Goal: Information Seeking & Learning: Understand process/instructions

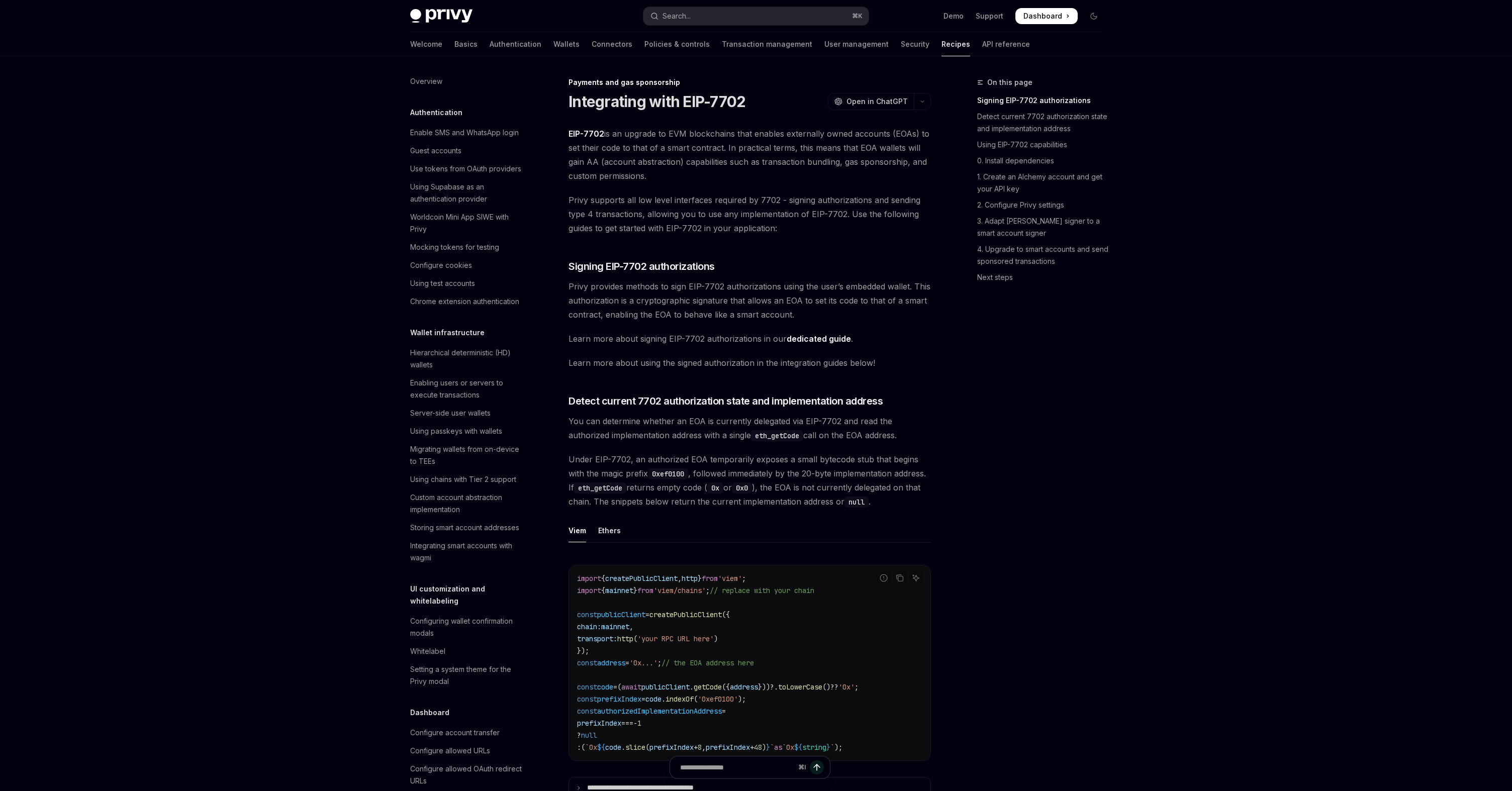
scroll to position [635, 0]
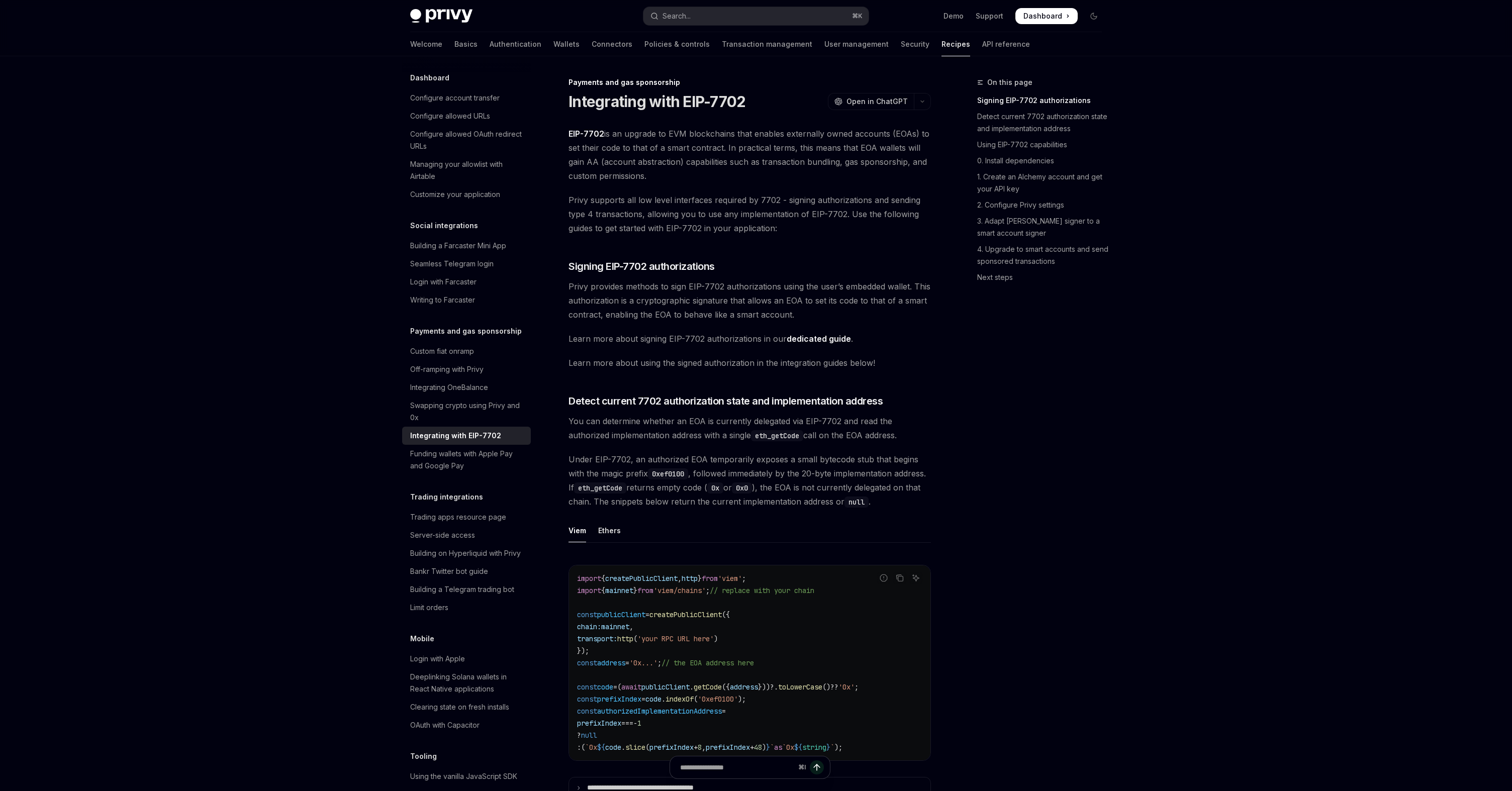
drag, startPoint x: 625, startPoint y: 203, endPoint x: 744, endPoint y: 203, distance: 119.0
click at [744, 203] on span "Privy supports all low level interfaces required by 7702 - signing authorizatio…" at bounding box center [750, 214] width 362 height 43
drag, startPoint x: 671, startPoint y: 215, endPoint x: 774, endPoint y: 216, distance: 103.0
click at [774, 215] on span "Privy supports all low level interfaces required by 7702 - signing authorizatio…" at bounding box center [750, 214] width 362 height 43
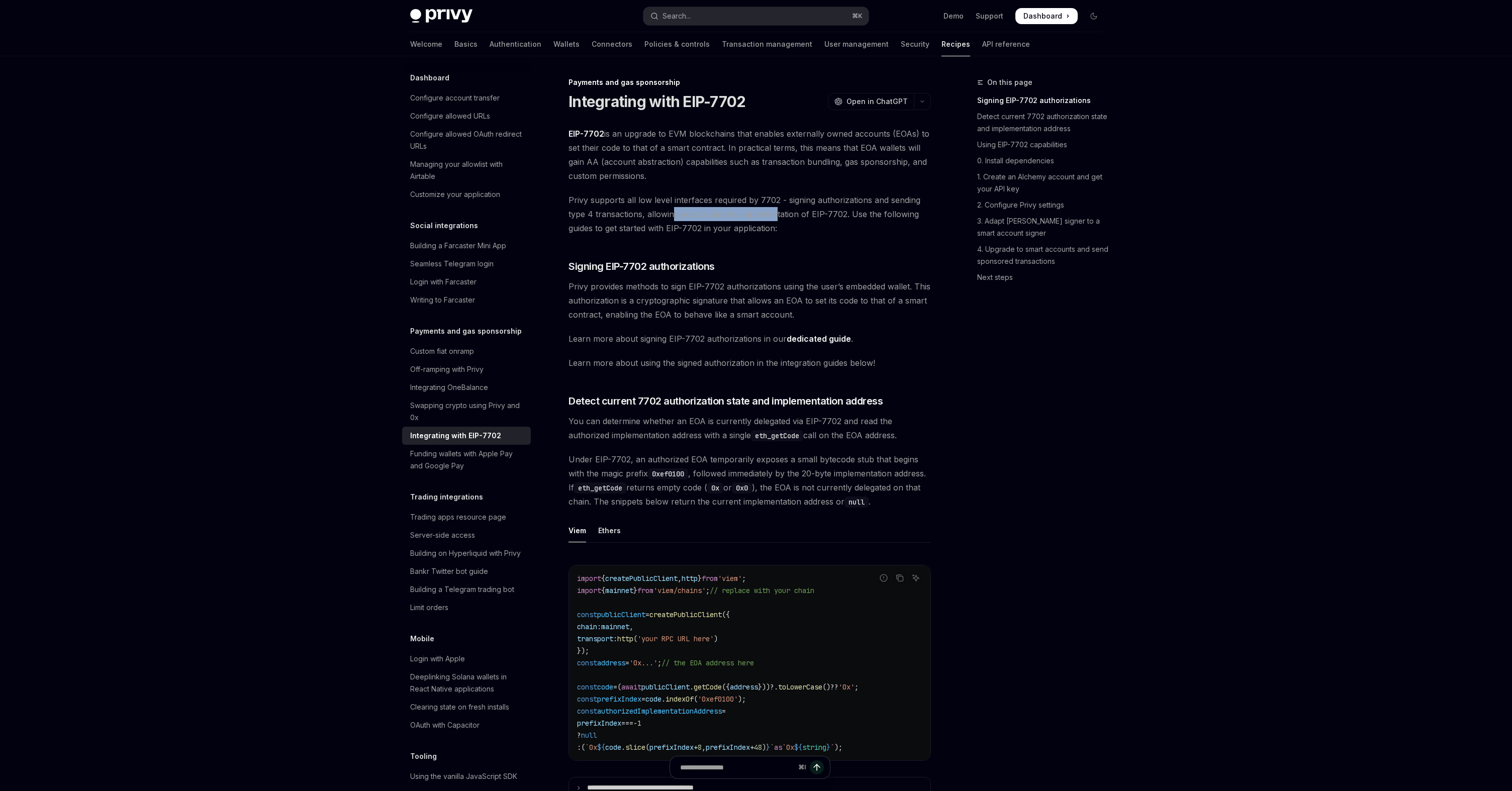
click at [774, 216] on span "Privy supports all low level interfaces required by 7702 - signing authorizatio…" at bounding box center [750, 214] width 362 height 43
drag, startPoint x: 620, startPoint y: 287, endPoint x: 751, endPoint y: 288, distance: 131.0
click at [751, 288] on span "Privy provides methods to sign EIP-7702 authorizations using the user’s embedde…" at bounding box center [750, 300] width 362 height 43
drag, startPoint x: 759, startPoint y: 286, endPoint x: 838, endPoint y: 286, distance: 79.0
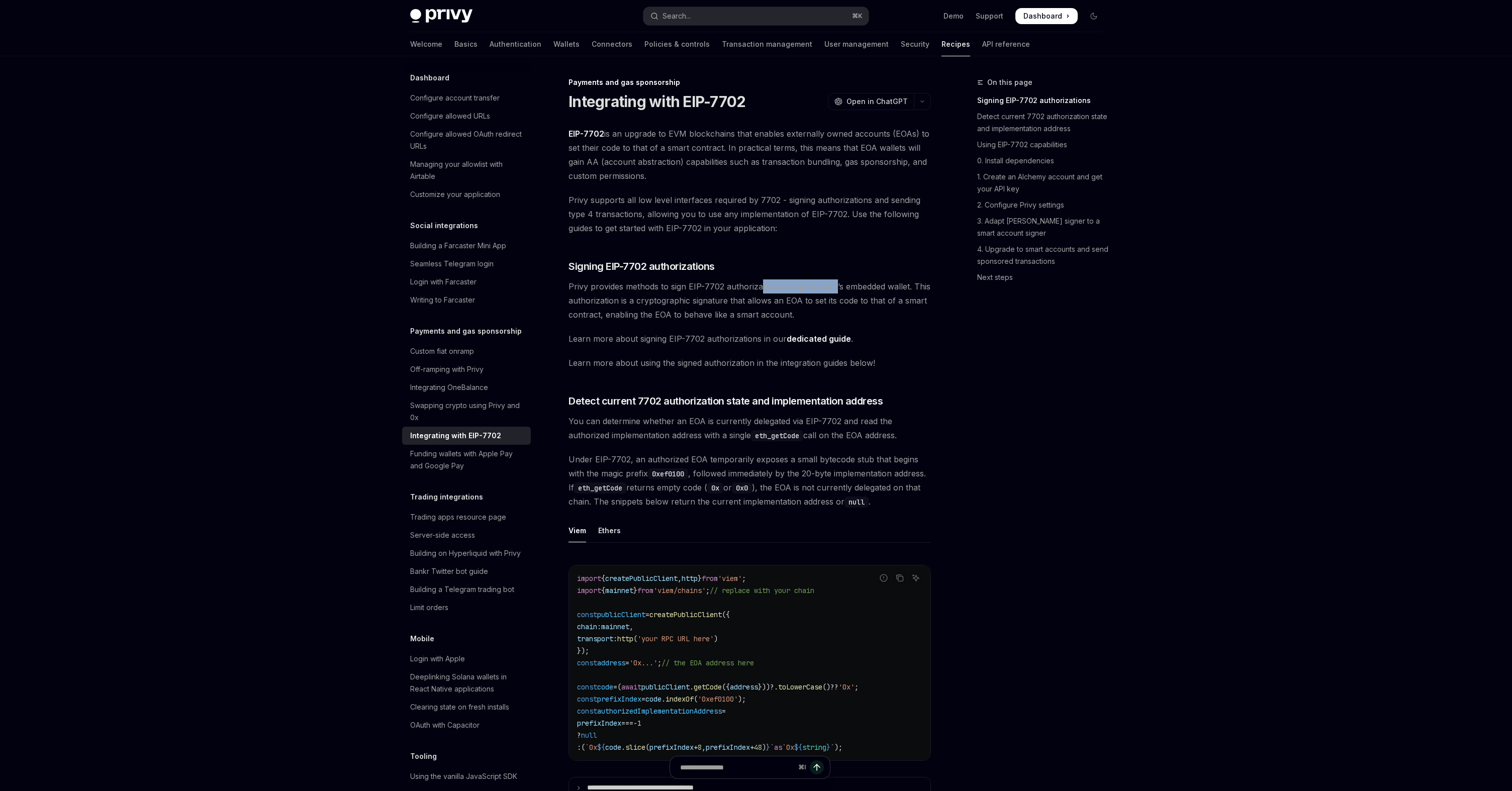
click at [838, 286] on span "Privy provides methods to sign EIP-7702 authorizations using the user’s embedde…" at bounding box center [750, 300] width 362 height 43
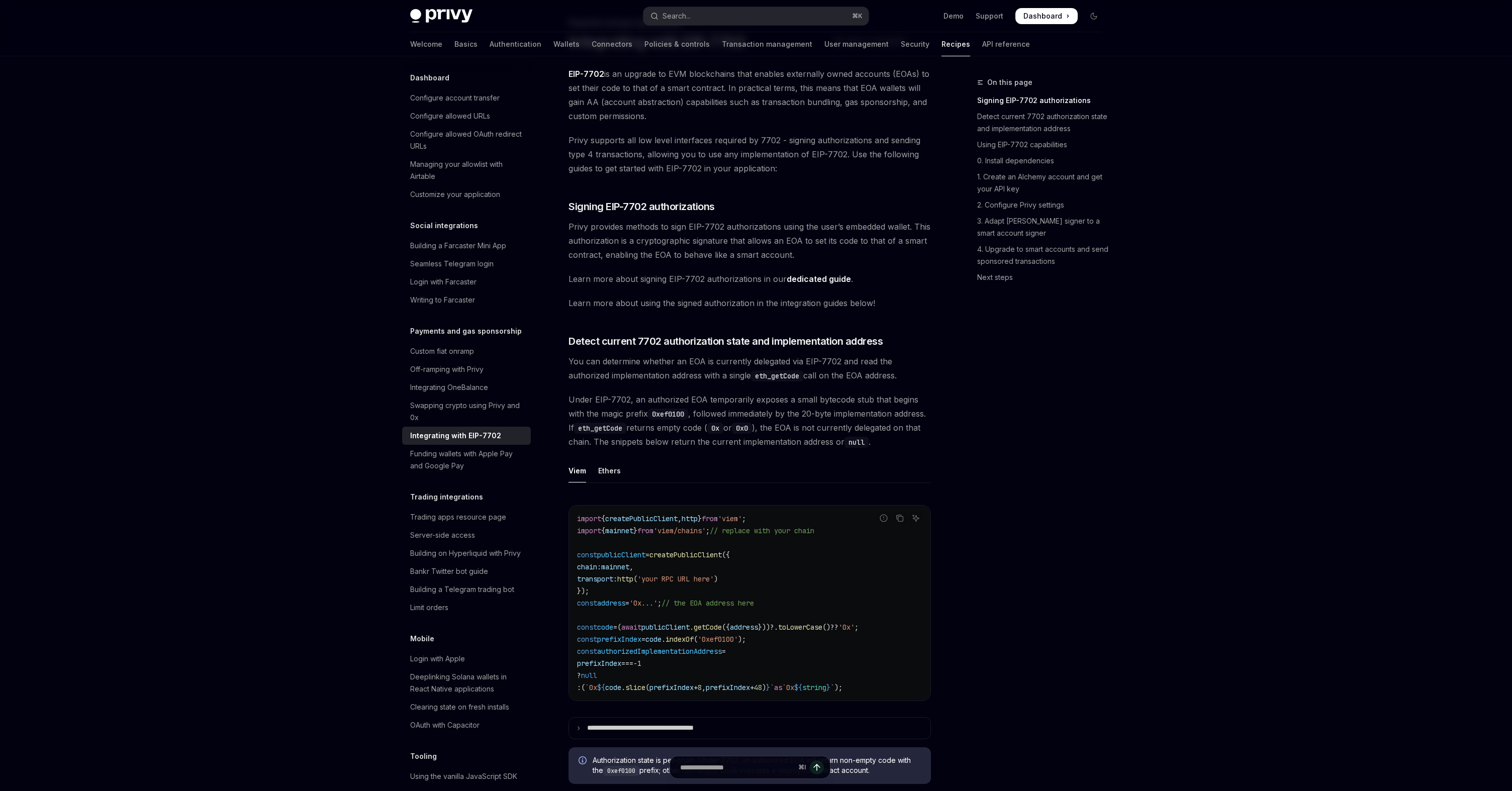
scroll to position [61, 0]
drag, startPoint x: 670, startPoint y: 363, endPoint x: 772, endPoint y: 364, distance: 102.0
click at [772, 364] on span "You can determine whether an EOA is currently delegated via EIP-7702 and read t…" at bounding box center [750, 367] width 362 height 28
click at [722, 374] on span "You can determine whether an EOA is currently delegated via EIP-7702 and read t…" at bounding box center [750, 367] width 362 height 28
drag, startPoint x: 598, startPoint y: 397, endPoint x: 713, endPoint y: 397, distance: 115.0
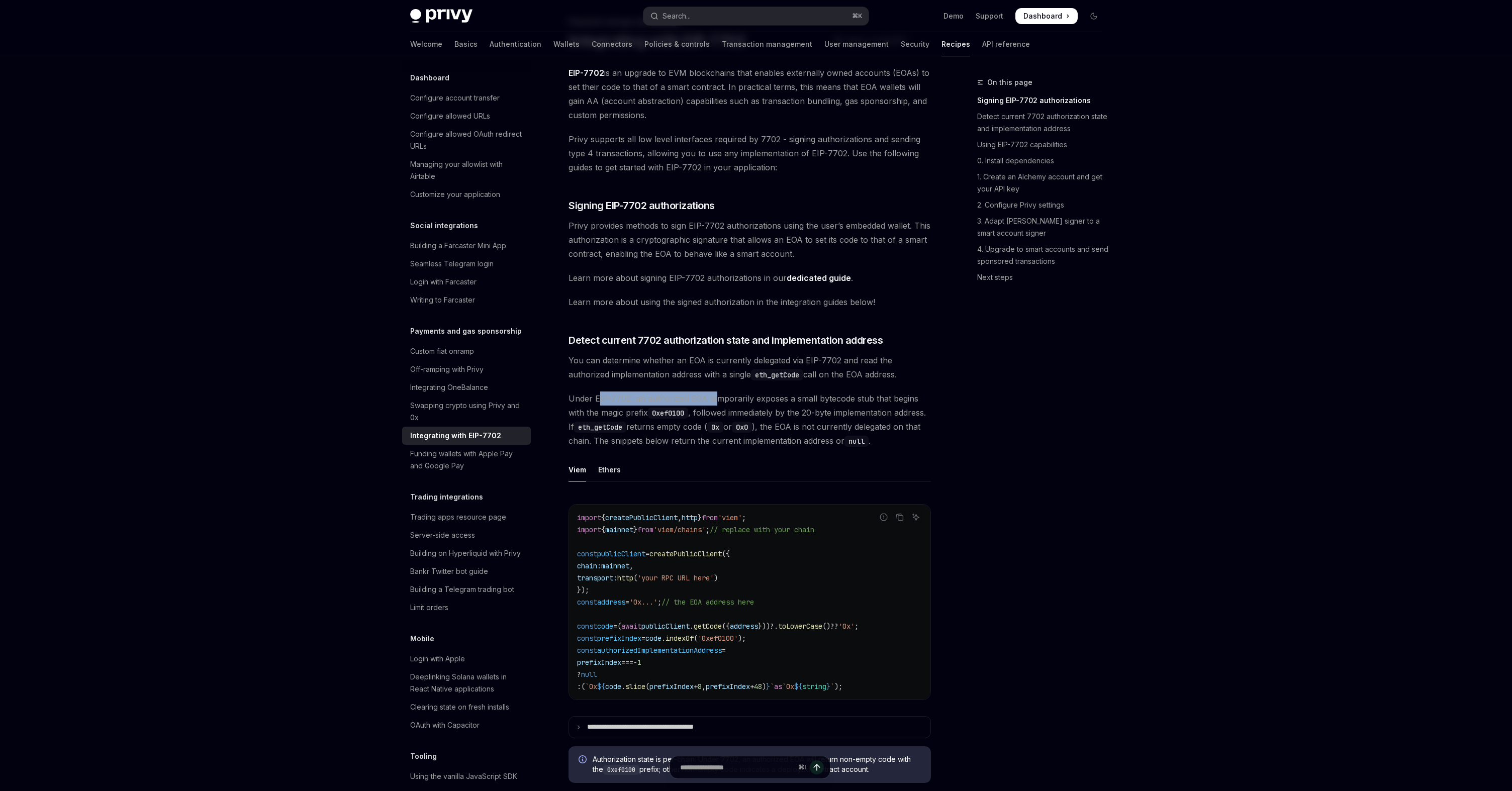
click at [713, 397] on span "Under EIP-7702, an authorized EOA temporarily exposes a small bytecode stub tha…" at bounding box center [750, 420] width 362 height 56
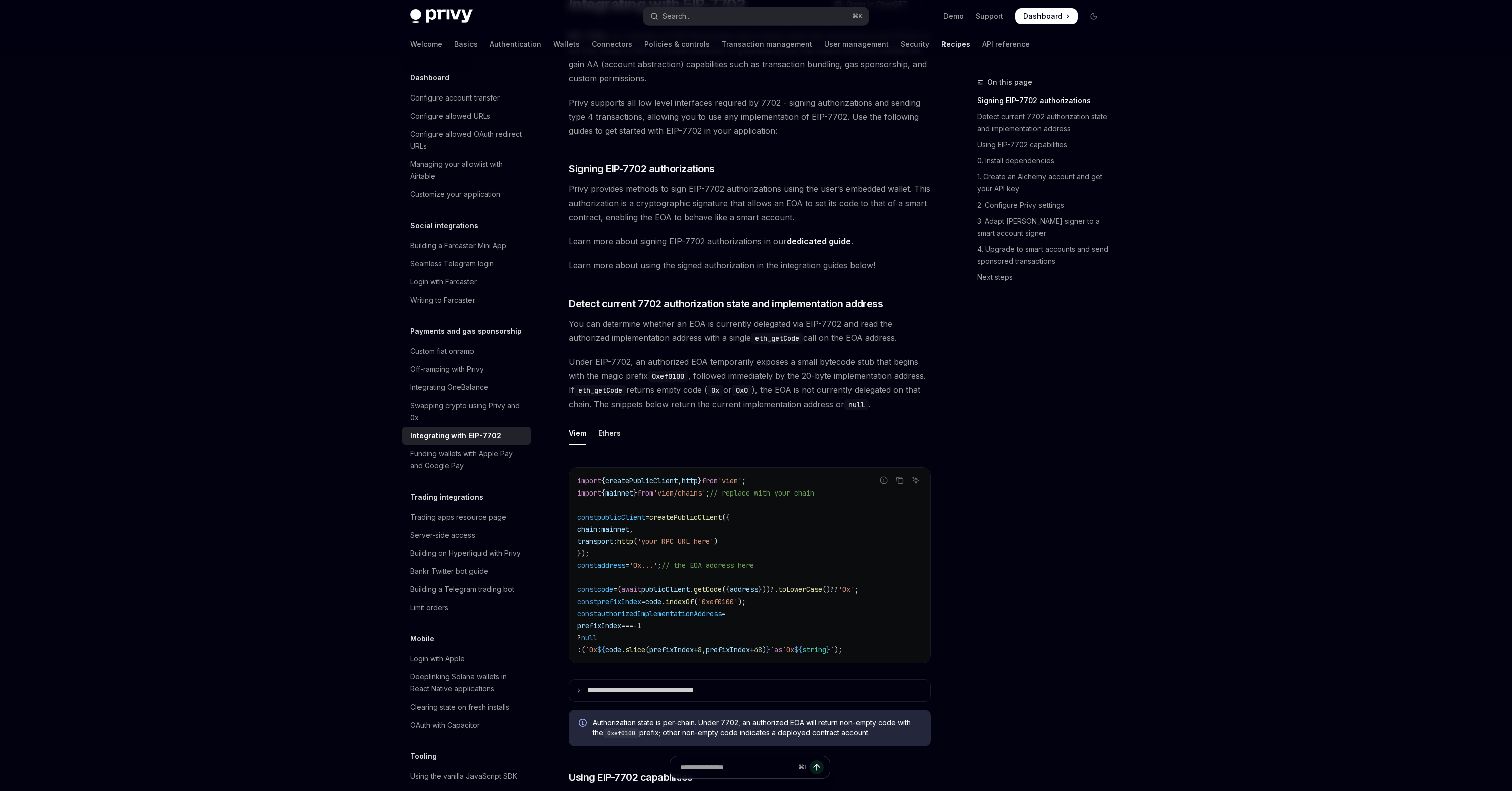
scroll to position [98, 0]
click at [1014, 256] on link "4. Upgrade to smart accounts and send sponsored transactions" at bounding box center [1044, 255] width 132 height 28
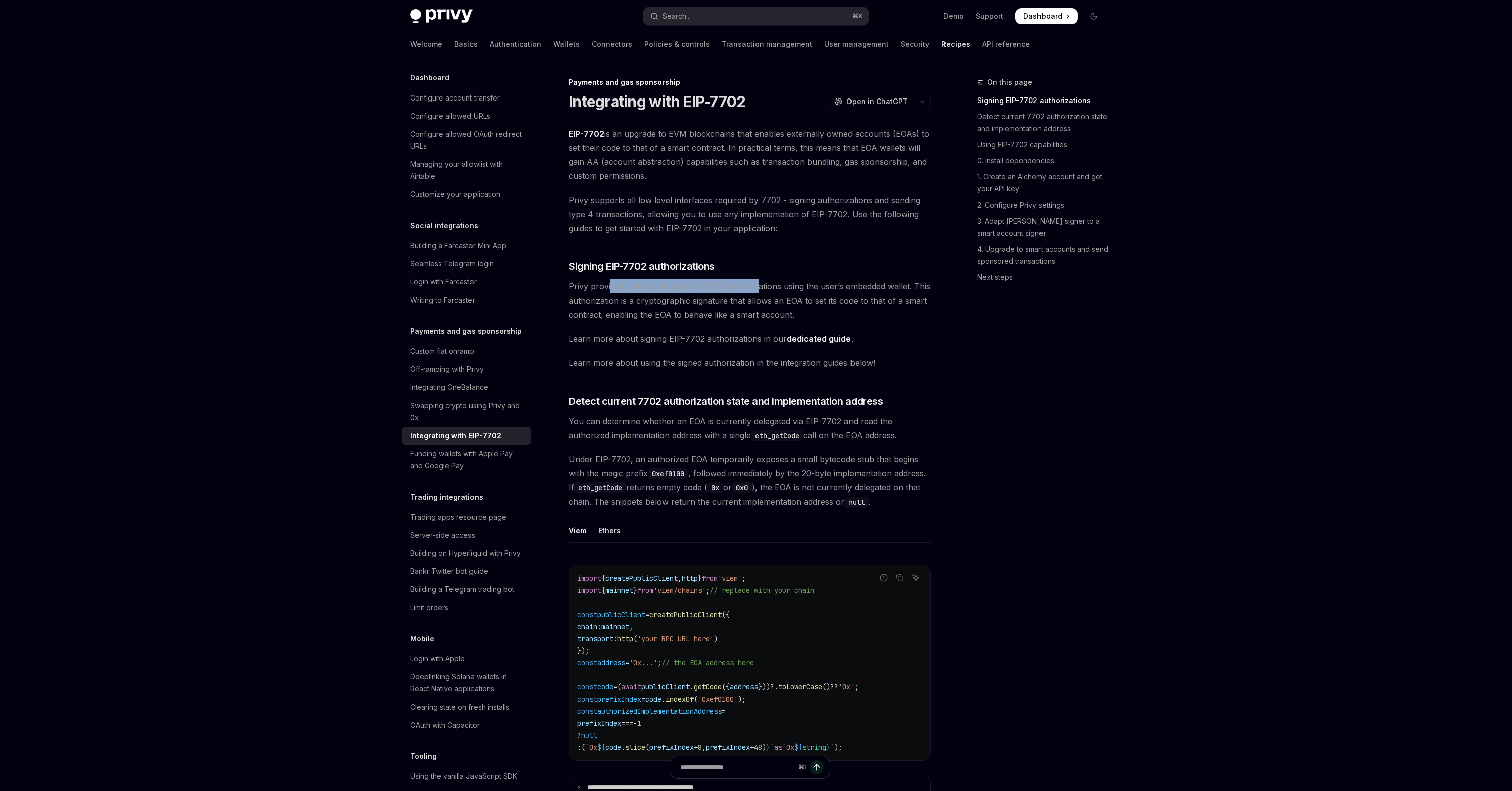
drag, startPoint x: 609, startPoint y: 288, endPoint x: 754, endPoint y: 291, distance: 145.0
click at [754, 291] on span "Privy provides methods to sign EIP-7702 authorizations using the user’s embedde…" at bounding box center [750, 300] width 362 height 43
drag, startPoint x: 657, startPoint y: 300, endPoint x: 764, endPoint y: 302, distance: 107.0
click at [763, 301] on span "Privy provides methods to sign EIP-7702 authorizations using the user’s embedde…" at bounding box center [750, 300] width 362 height 43
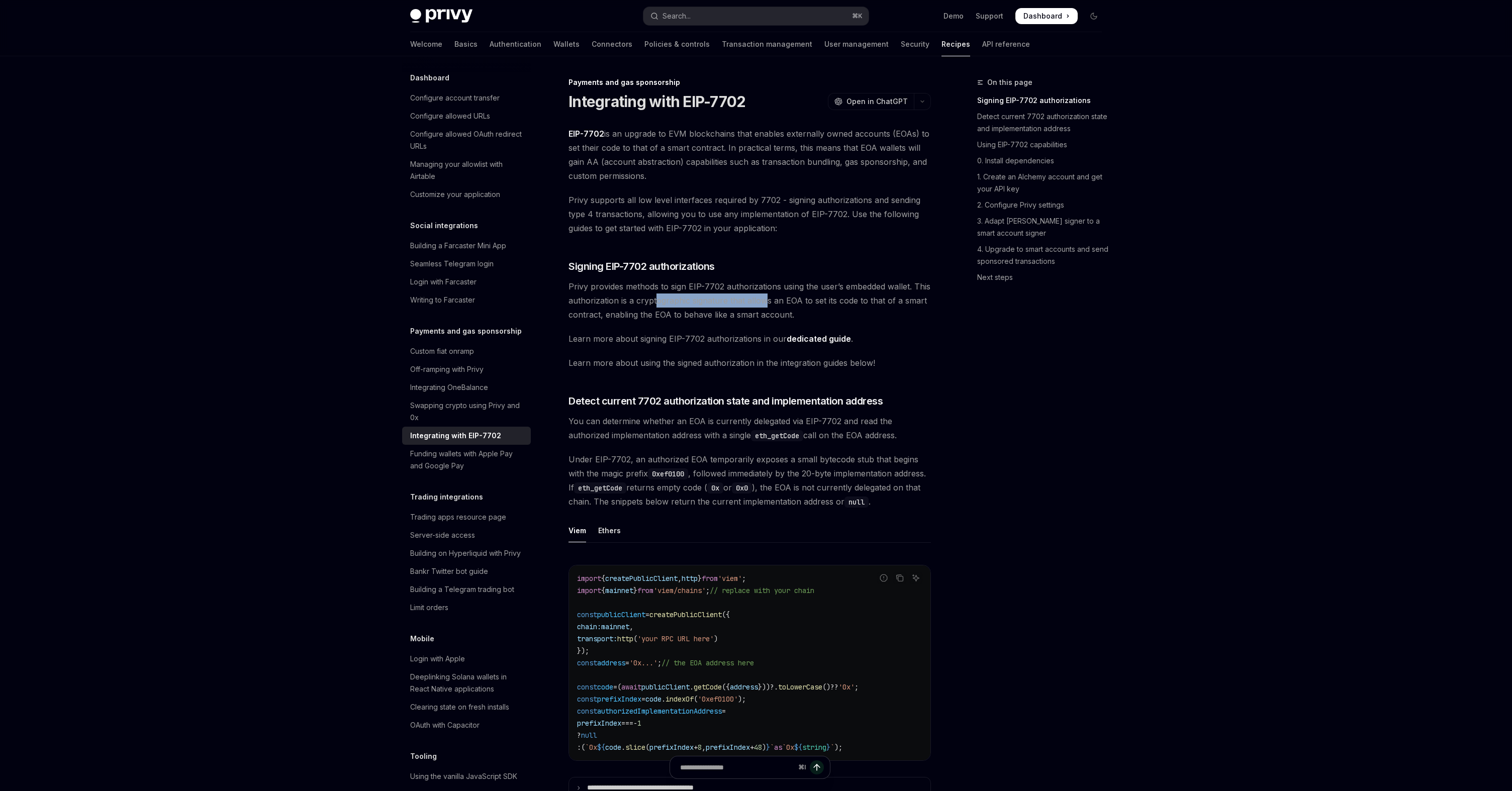
click at [764, 302] on span "Privy provides methods to sign EIP-7702 authorizations using the user’s embedde…" at bounding box center [750, 300] width 362 height 43
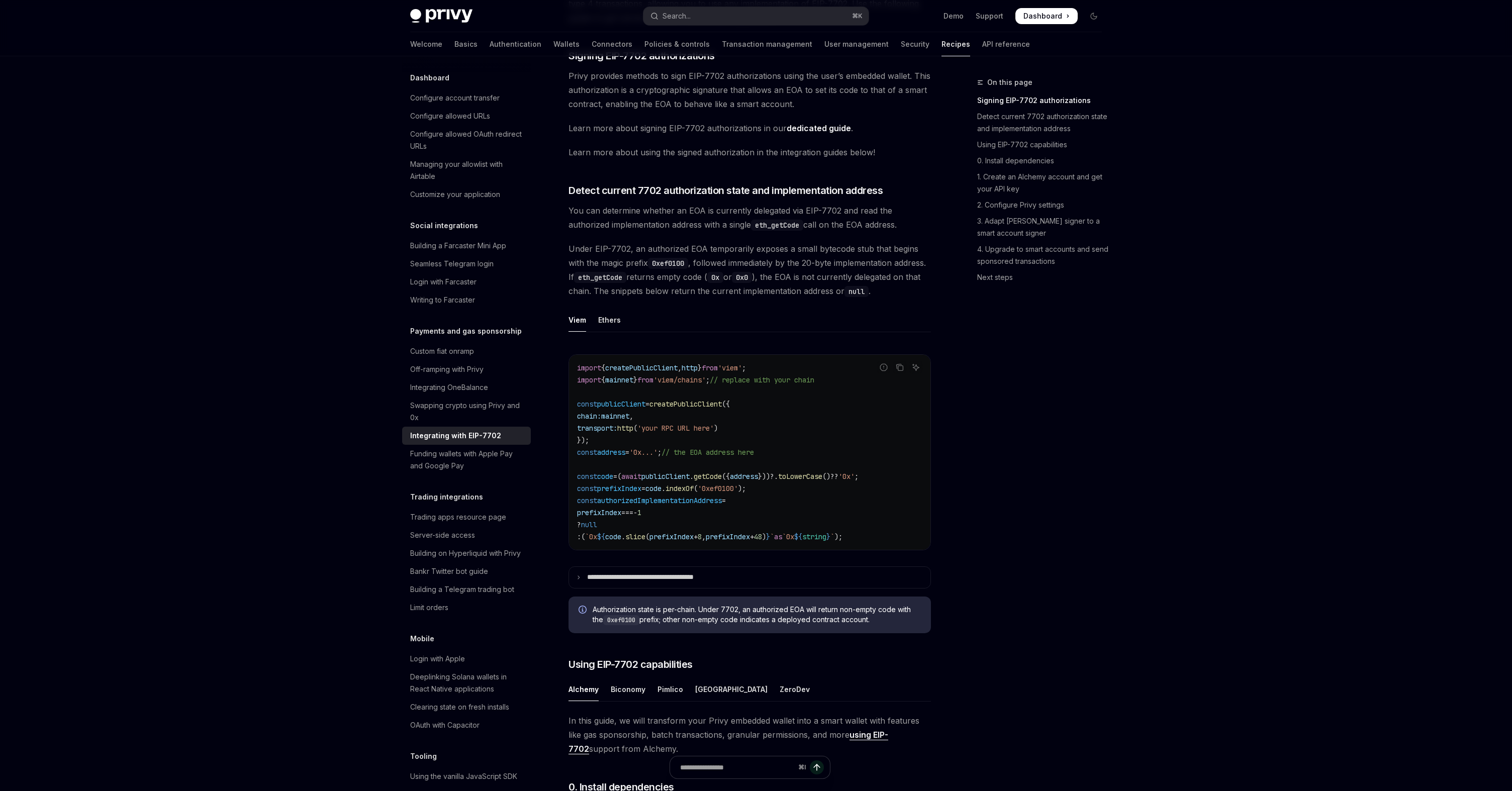
scroll to position [205, 0]
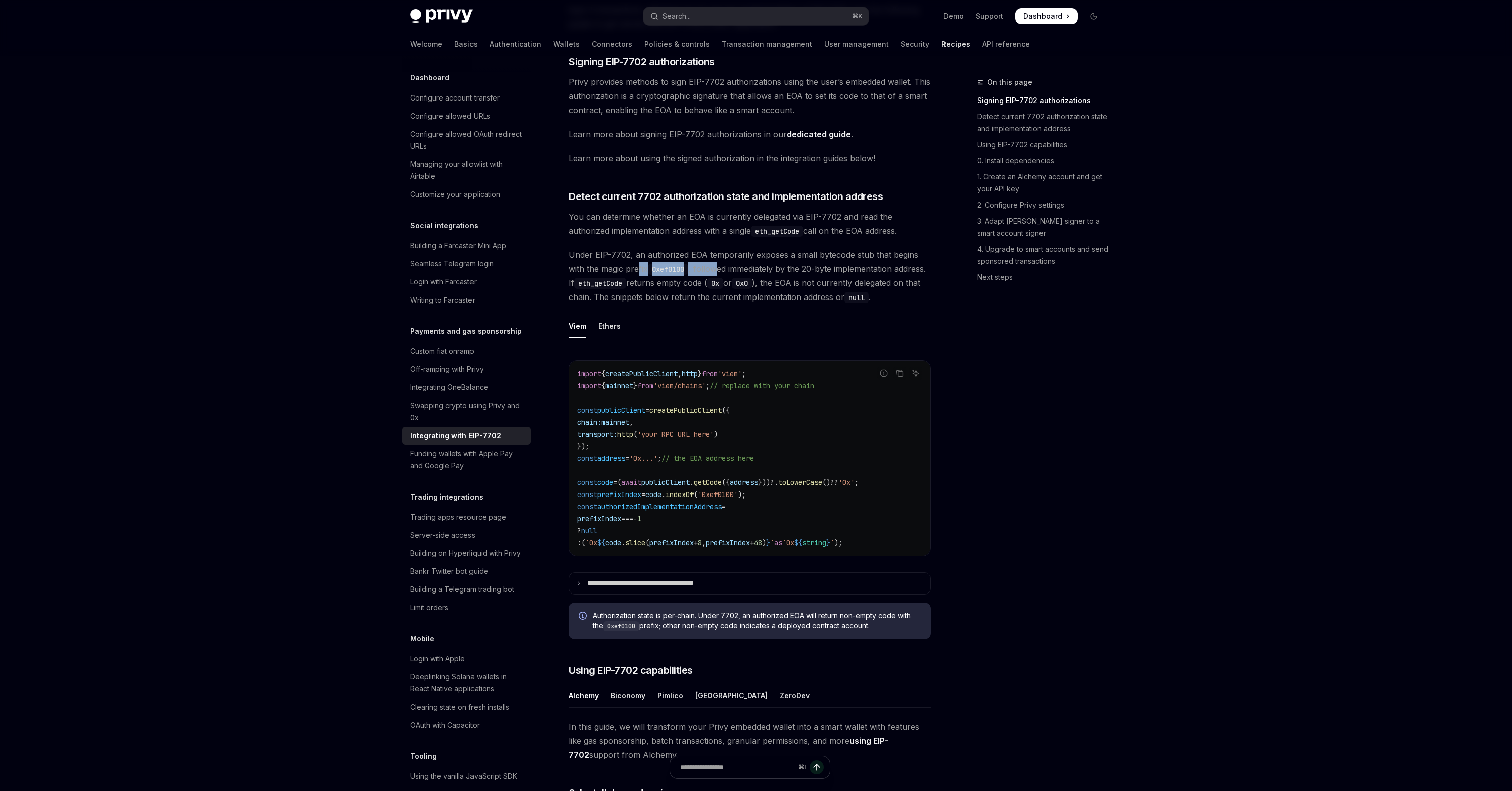
drag, startPoint x: 639, startPoint y: 270, endPoint x: 731, endPoint y: 270, distance: 92.0
click at [731, 270] on span "Under EIP-7702, an authorized EOA temporarily exposes a small bytecode stub tha…" at bounding box center [750, 276] width 362 height 56
drag, startPoint x: 734, startPoint y: 268, endPoint x: 805, endPoint y: 269, distance: 71.0
click at [805, 269] on span "Under EIP-7702, an authorized EOA temporarily exposes a small bytecode stub tha…" at bounding box center [750, 276] width 362 height 56
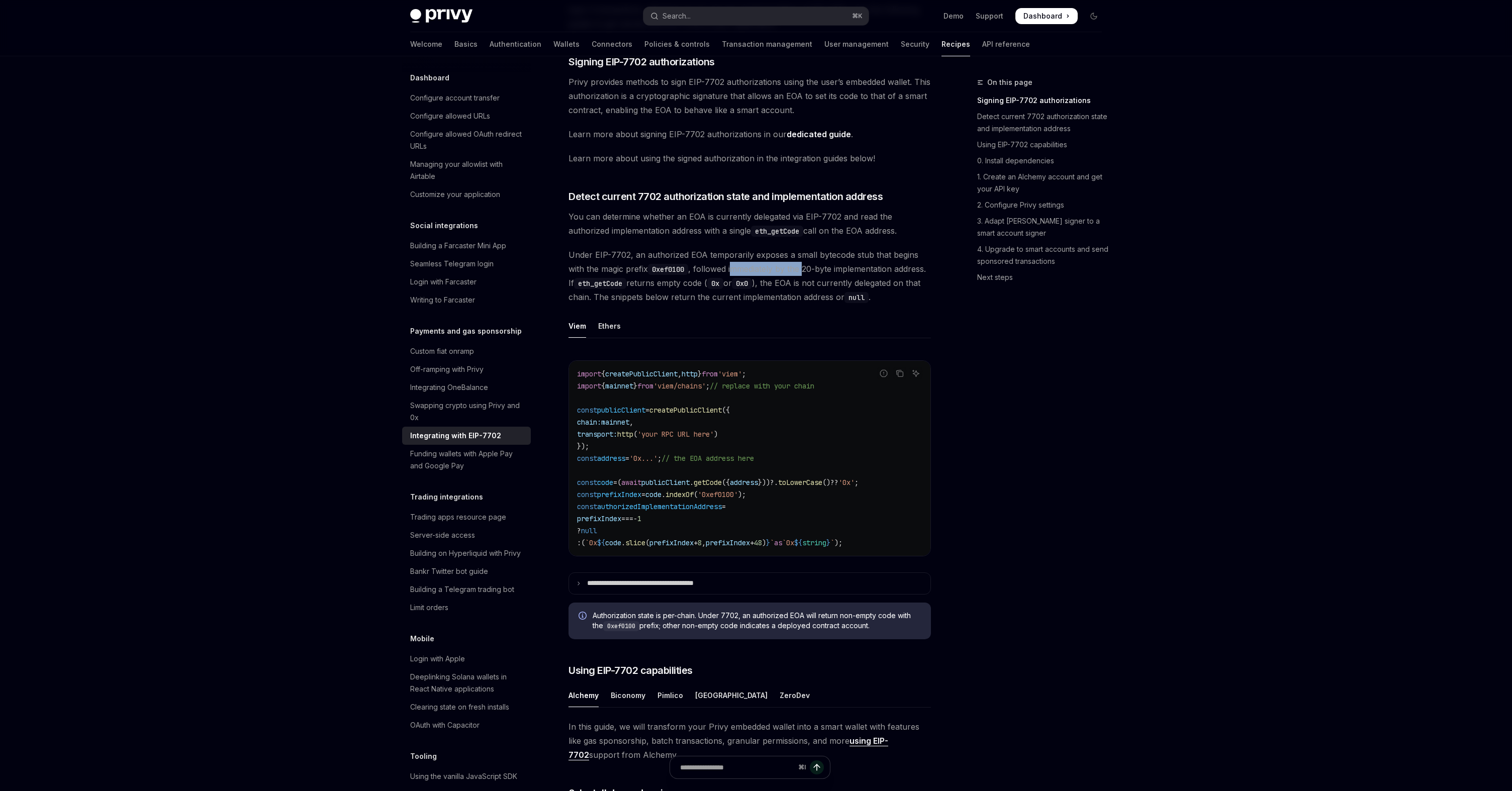
click at [805, 269] on span "Under EIP-7702, an authorized EOA temporarily exposes a small bytecode stub tha…" at bounding box center [750, 276] width 362 height 56
click at [683, 288] on span "Under EIP-7702, an authorized EOA temporarily exposes a small bytecode stub tha…" at bounding box center [750, 276] width 362 height 56
drag, startPoint x: 678, startPoint y: 283, endPoint x: 721, endPoint y: 283, distance: 43.0
click at [721, 283] on span "Under EIP-7702, an authorized EOA temporarily exposes a small bytecode stub tha…" at bounding box center [750, 276] width 362 height 56
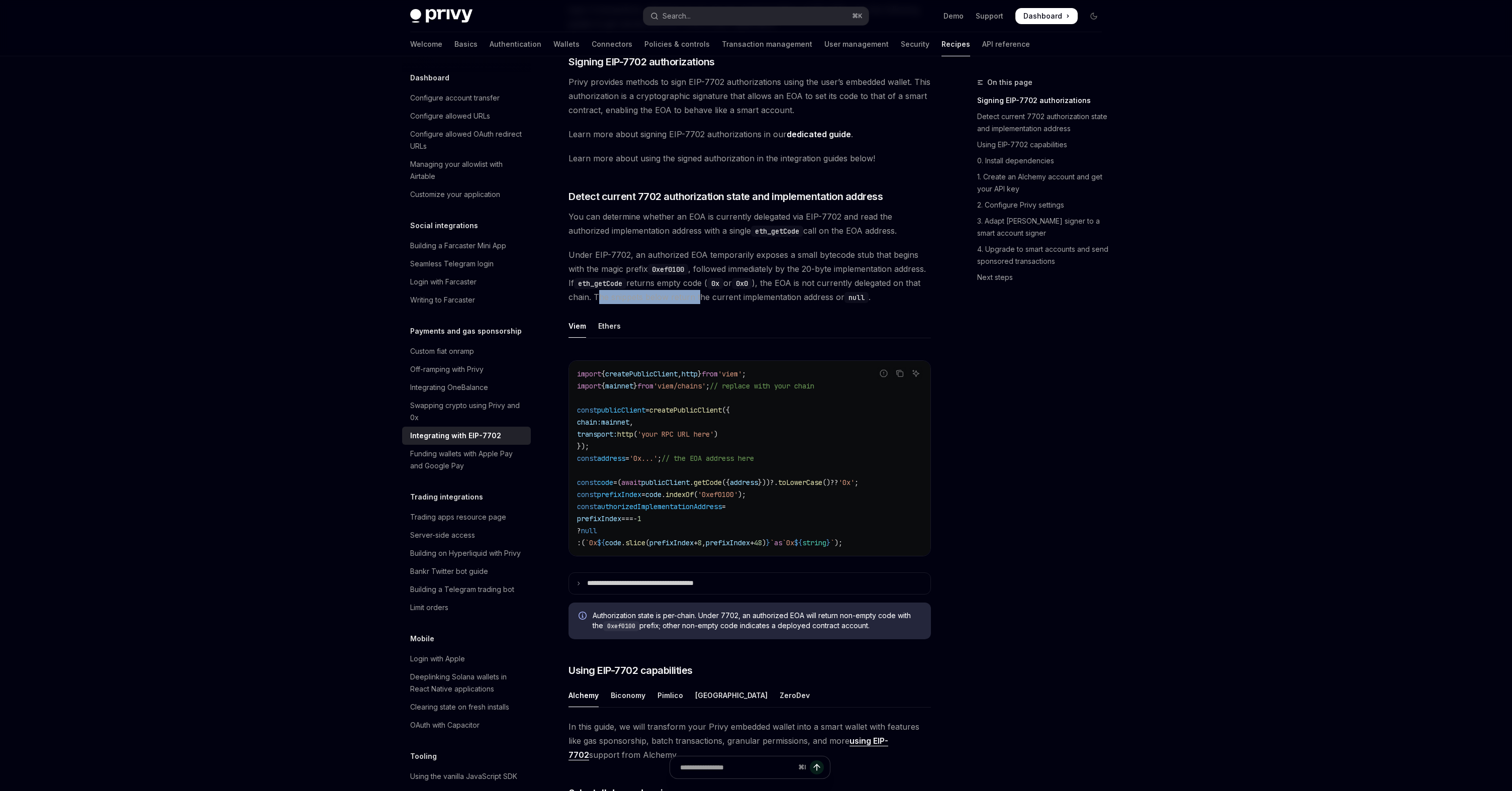
drag, startPoint x: 665, startPoint y: 300, endPoint x: 775, endPoint y: 302, distance: 110.0
click at [774, 301] on span "Under EIP-7702, an authorized EOA temporarily exposes a small bytecode stub tha…" at bounding box center [750, 276] width 362 height 56
click at [775, 302] on span "Under EIP-7702, an authorized EOA temporarily exposes a small bytecode stub tha…" at bounding box center [750, 276] width 362 height 56
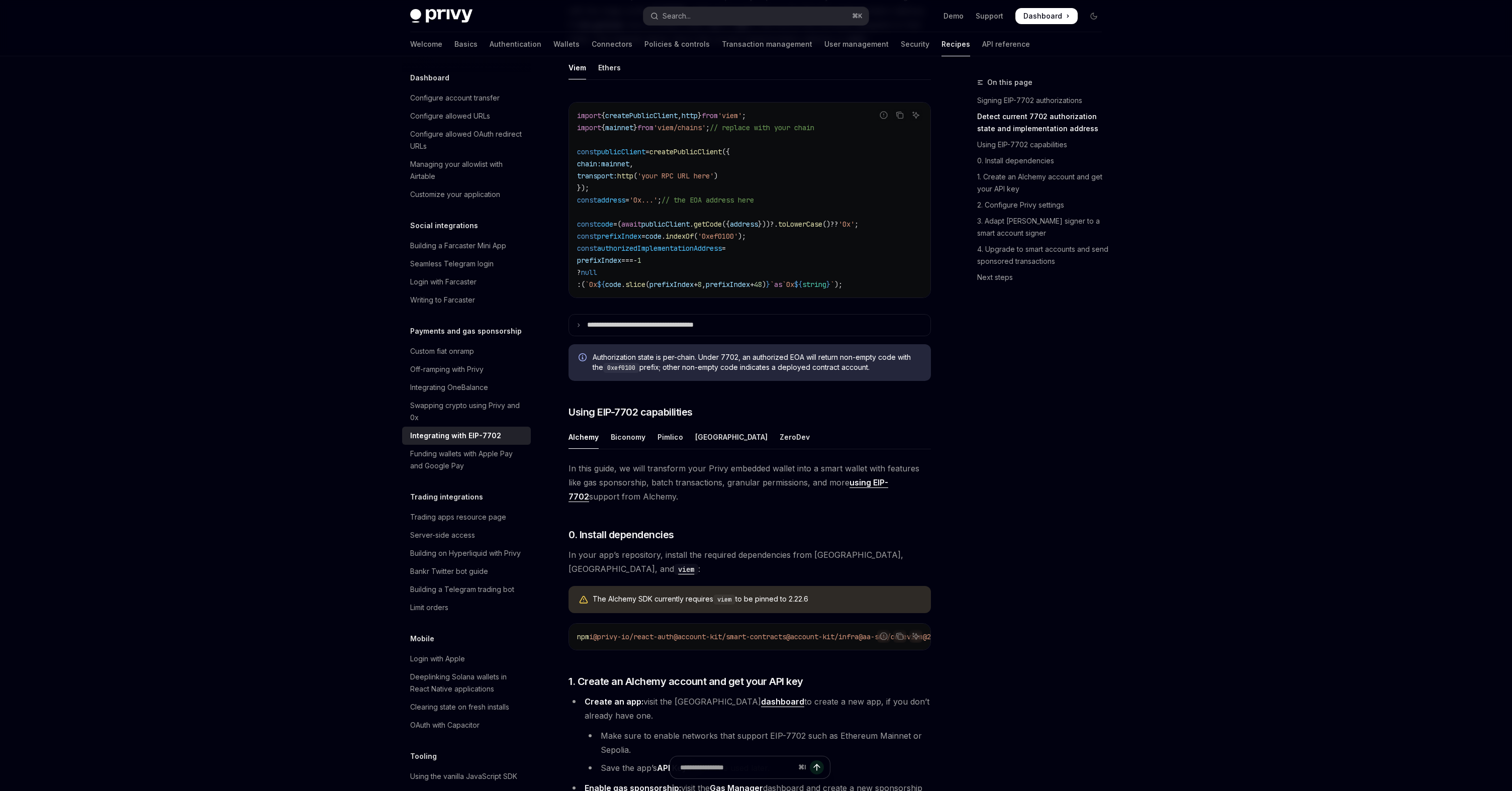
scroll to position [463, 0]
click at [713, 329] on p "**********" at bounding box center [657, 324] width 140 height 9
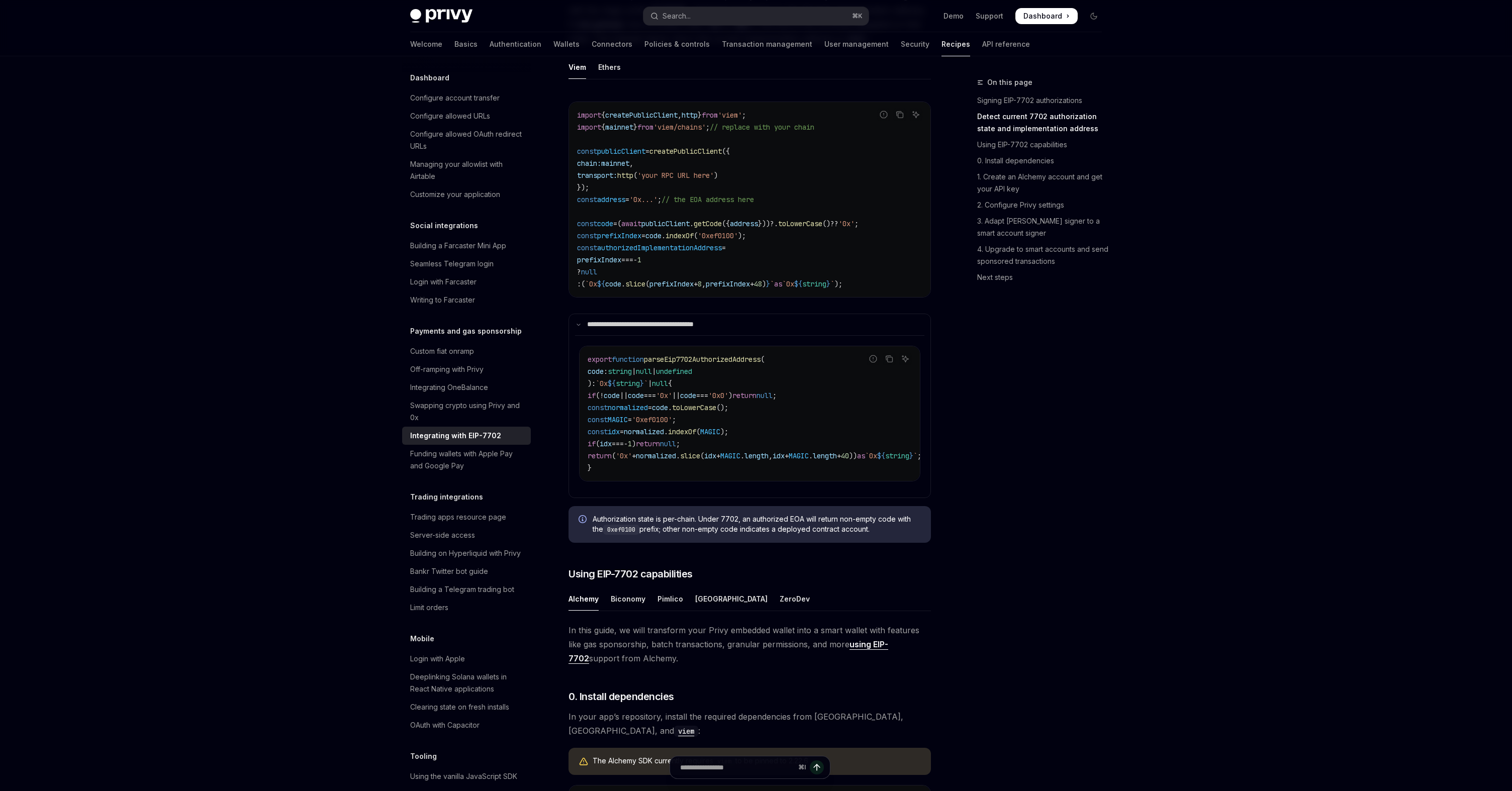
click at [705, 364] on span "parseEip7702AuthorizedAddress" at bounding box center [702, 359] width 116 height 9
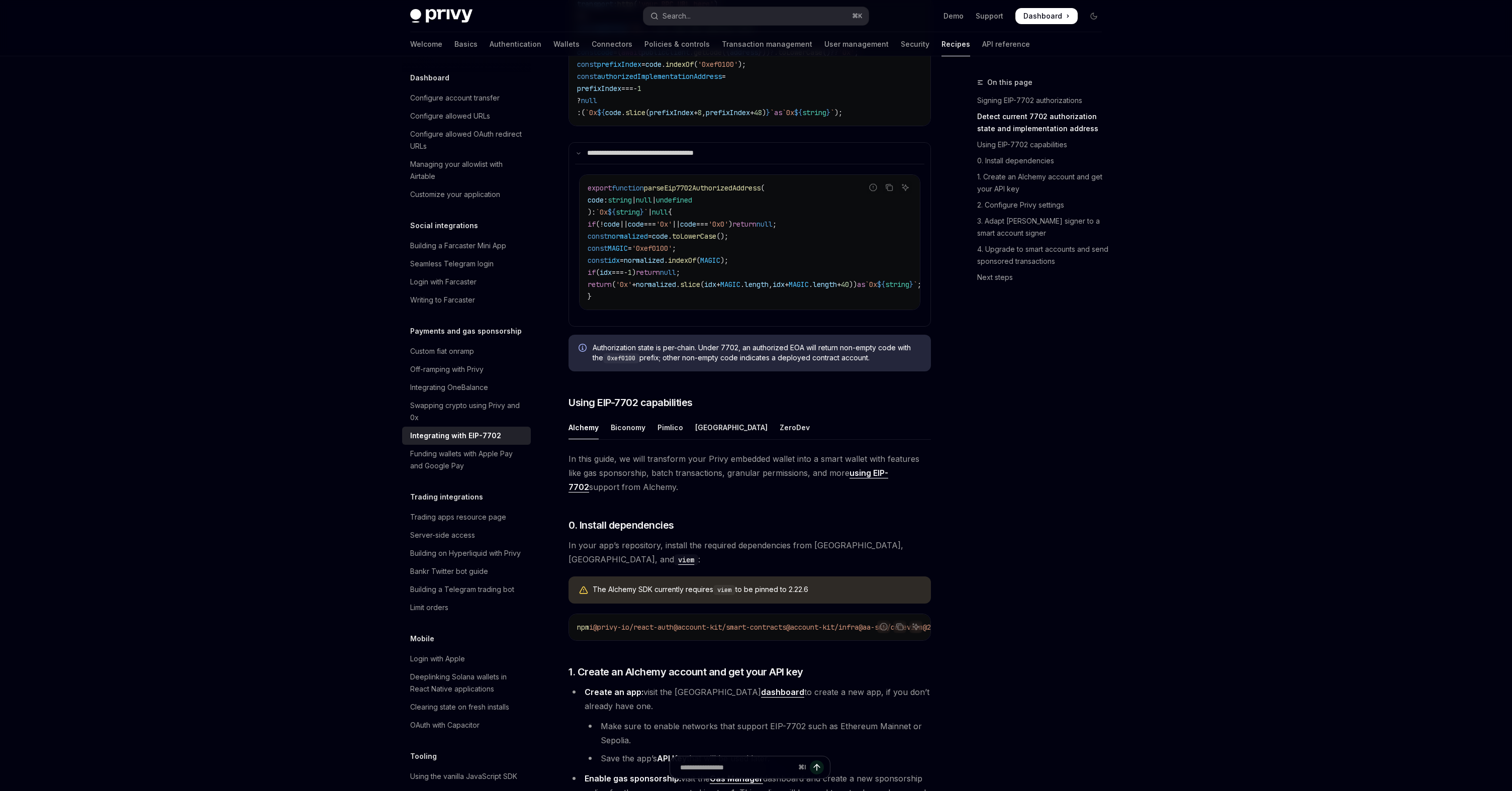
scroll to position [637, 0]
drag, startPoint x: 652, startPoint y: 369, endPoint x: 695, endPoint y: 369, distance: 43.0
click at [695, 362] on span "Authorization state is per-chain. Under 7702, an authorized EOA will return non…" at bounding box center [756, 351] width 328 height 21
click at [712, 362] on span "Authorization state is per-chain. Under 7702, an authorized EOA will return non…" at bounding box center [756, 351] width 328 height 21
drag, startPoint x: 720, startPoint y: 367, endPoint x: 793, endPoint y: 367, distance: 73.0
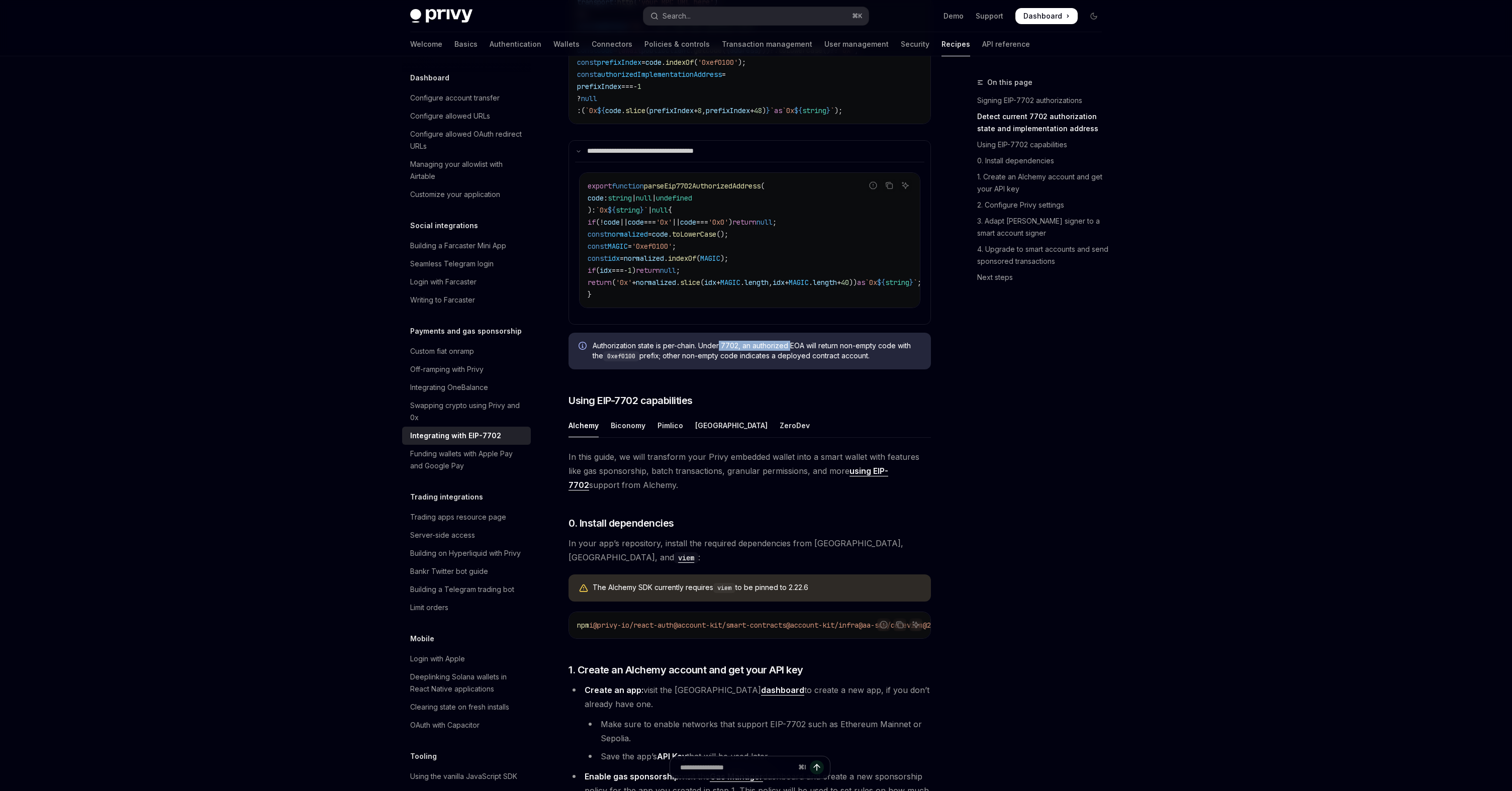
click at [793, 362] on span "Authorization state is per-chain. Under 7702, an authorized EOA will return non…" at bounding box center [756, 351] width 328 height 21
drag, startPoint x: 733, startPoint y: 369, endPoint x: 791, endPoint y: 369, distance: 58.0
click at [791, 362] on span "Authorization state is per-chain. Under 7702, an authorized EOA will return non…" at bounding box center [756, 351] width 328 height 21
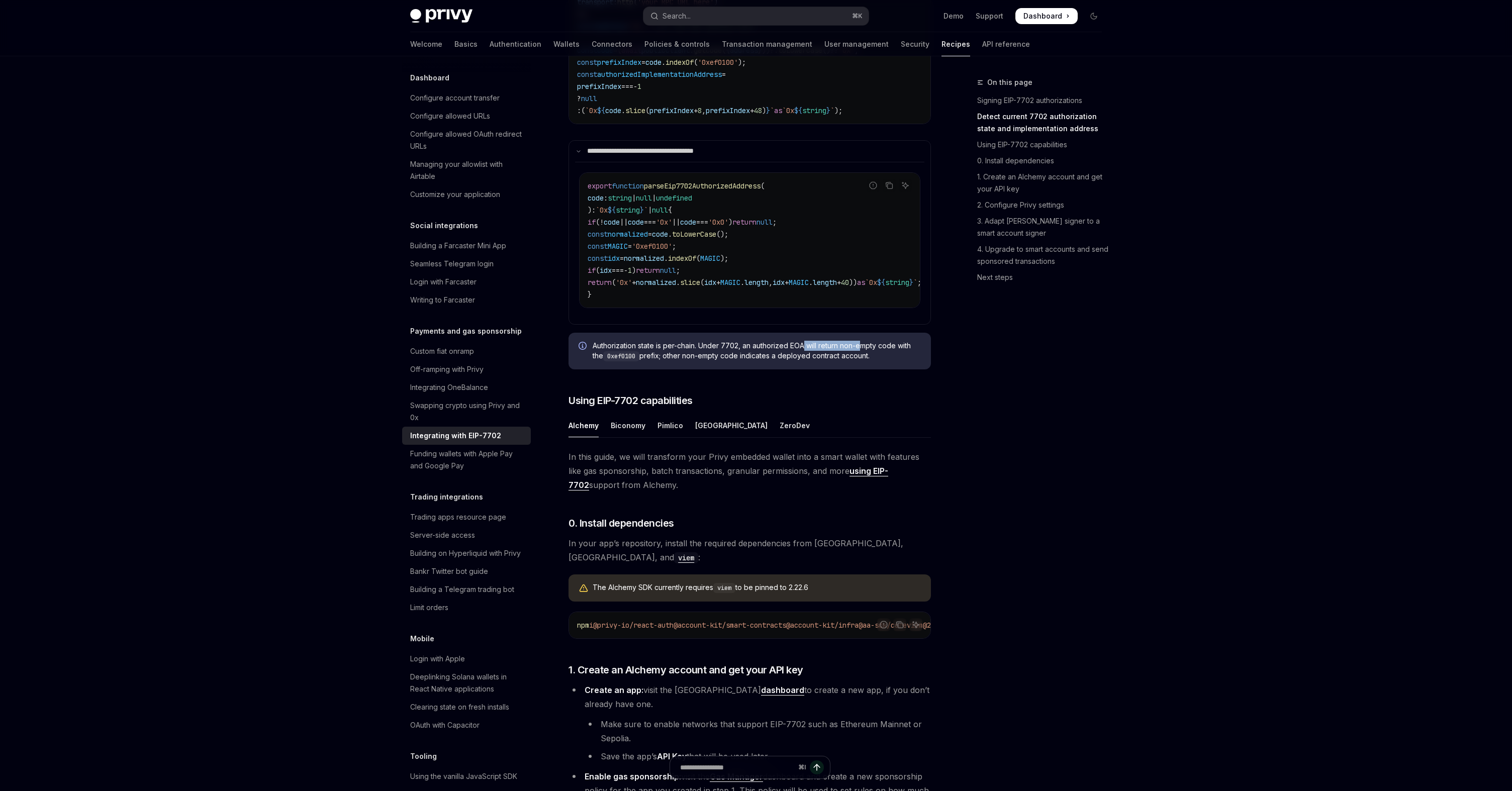
drag, startPoint x: 805, startPoint y: 368, endPoint x: 864, endPoint y: 367, distance: 59.0
click at [865, 362] on span "Authorization state is per-chain. Under 7702, an authorized EOA will return non…" at bounding box center [756, 351] width 328 height 21
click at [864, 362] on span "Authorization state is per-chain. Under 7702, an authorized EOA will return non…" at bounding box center [756, 351] width 328 height 21
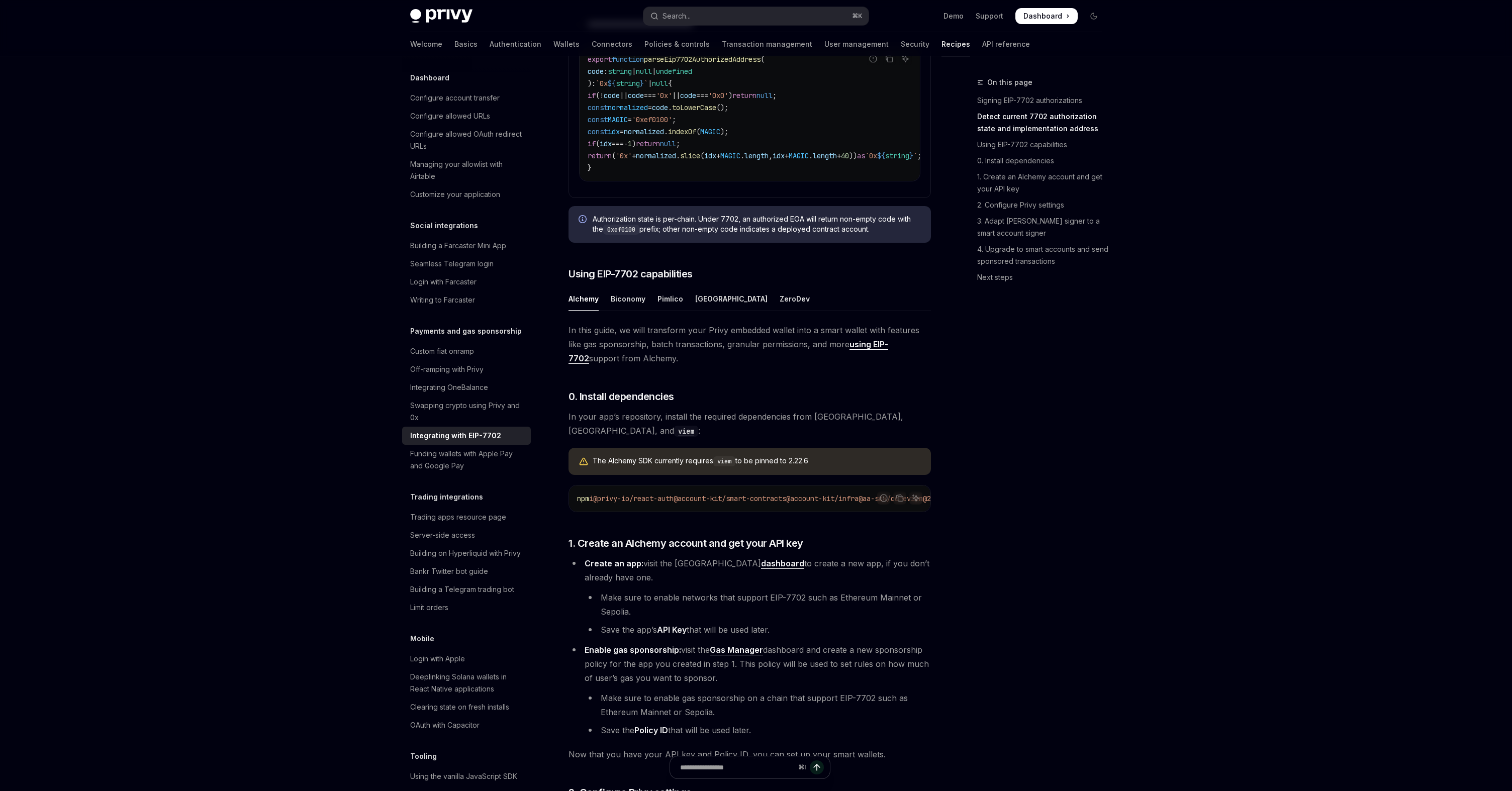
scroll to position [793, 0]
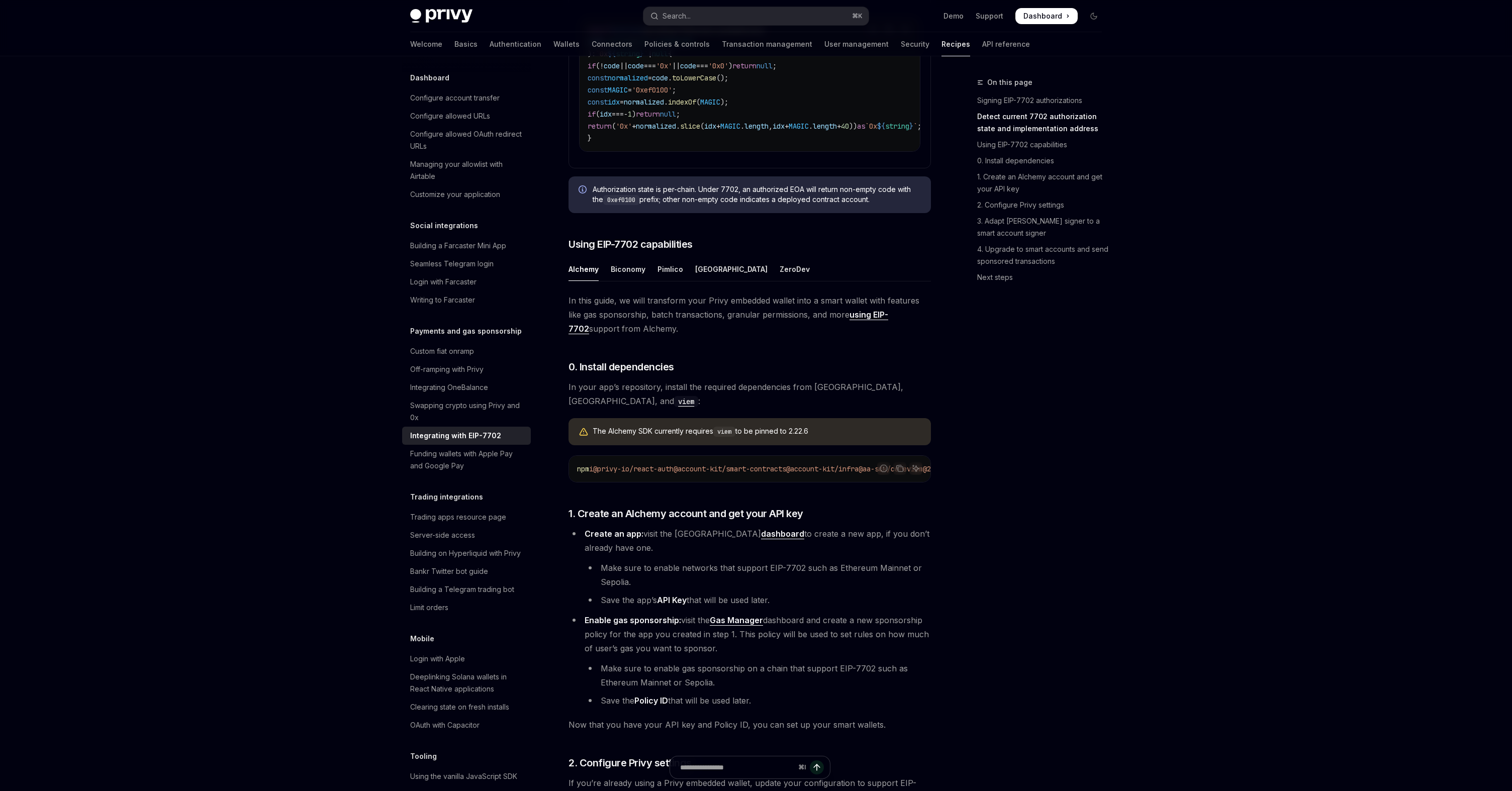
drag, startPoint x: 636, startPoint y: 323, endPoint x: 767, endPoint y: 323, distance: 131.0
click at [767, 323] on span "In this guide, we will transform your Privy embedded wallet into a smart wallet…" at bounding box center [750, 314] width 362 height 43
drag, startPoint x: 767, startPoint y: 323, endPoint x: 801, endPoint y: 323, distance: 34.0
click at [801, 323] on span "In this guide, we will transform your Privy embedded wallet into a smart wallet…" at bounding box center [750, 314] width 362 height 43
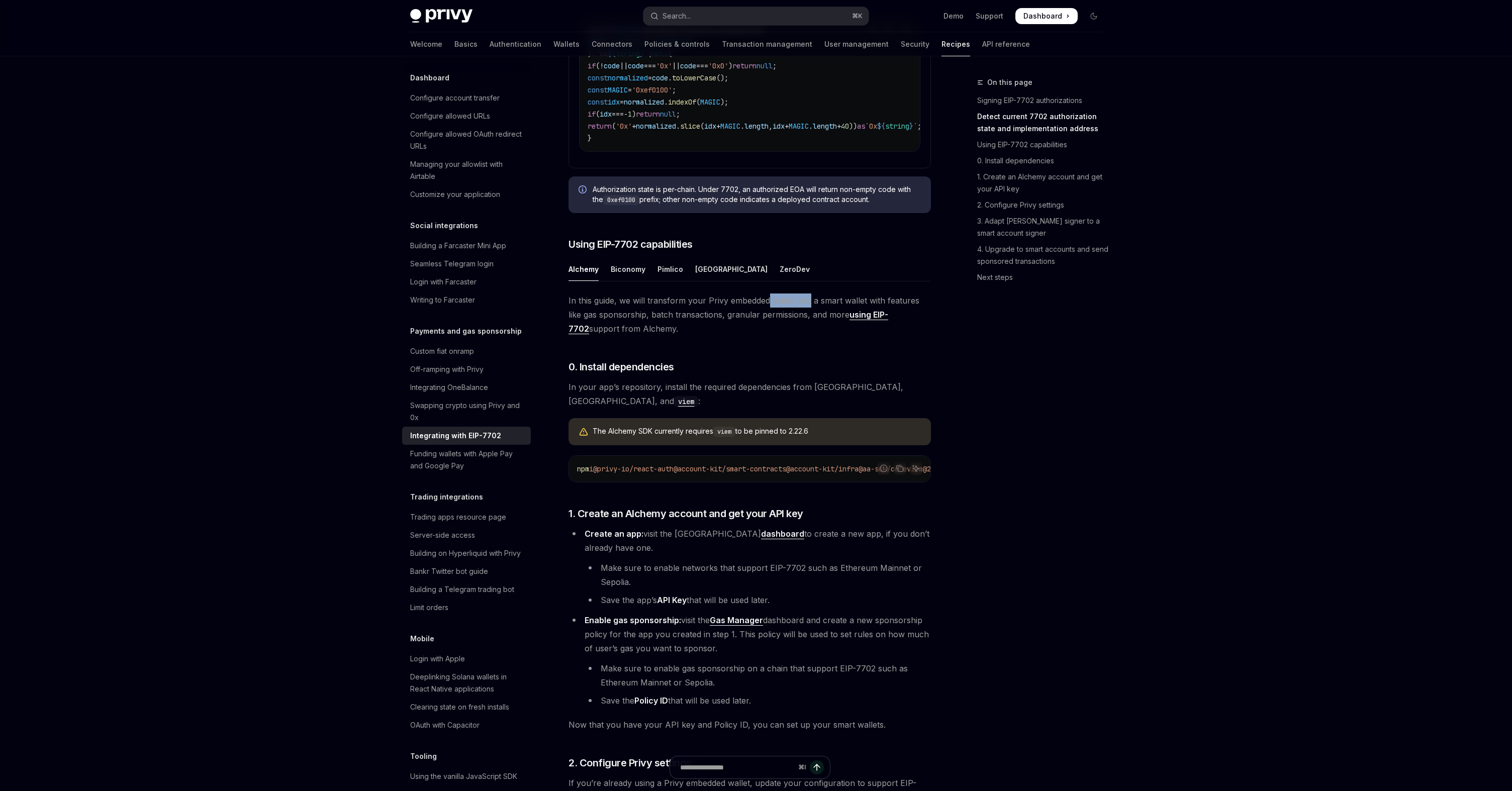
click at [801, 323] on span "In this guide, we will transform your Privy embedded wallet into a smart wallet…" at bounding box center [750, 314] width 362 height 43
click at [688, 333] on span "In this guide, we will transform your Privy embedded wallet into a smart wallet…" at bounding box center [750, 314] width 362 height 43
click at [628, 281] on div "Biconomy" at bounding box center [628, 269] width 35 height 24
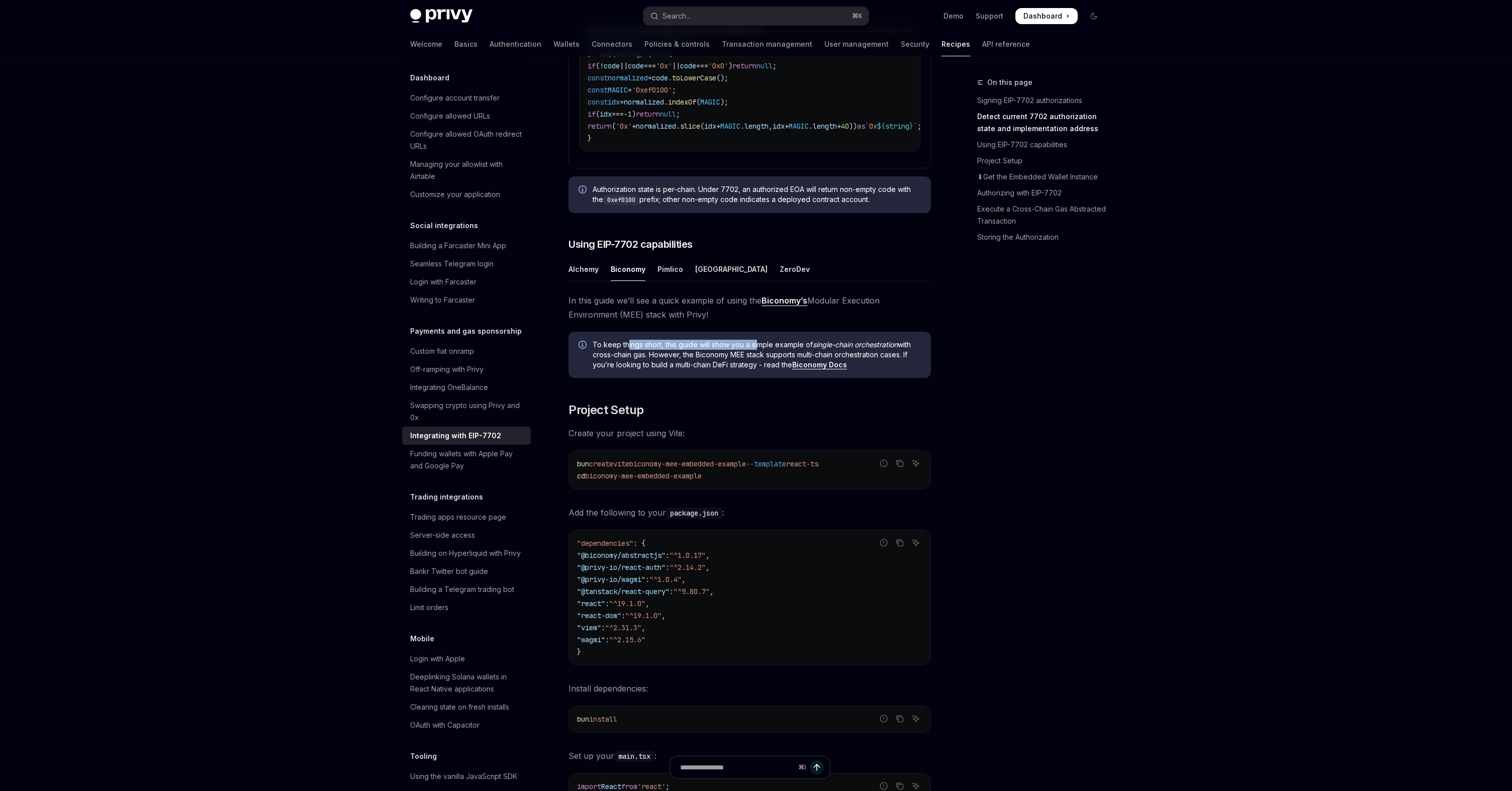
drag, startPoint x: 627, startPoint y: 366, endPoint x: 772, endPoint y: 366, distance: 145.0
click at [772, 366] on span "To keep things short, this guide will show you a simple example of single-chain…" at bounding box center [756, 355] width 328 height 30
click at [666, 281] on div "Pimlico" at bounding box center [670, 269] width 26 height 24
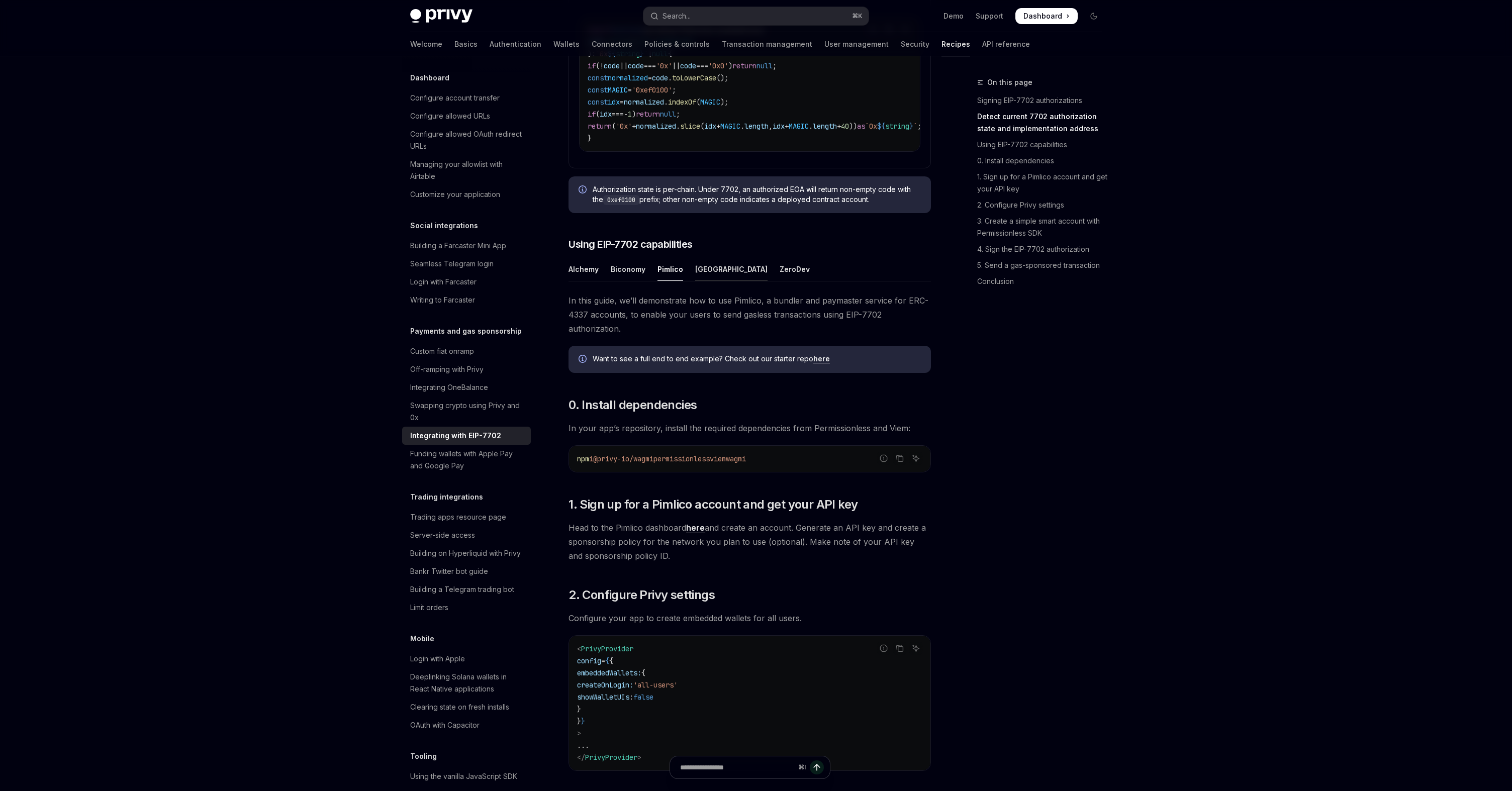
click at [710, 281] on div "[GEOGRAPHIC_DATA]" at bounding box center [731, 269] width 72 height 24
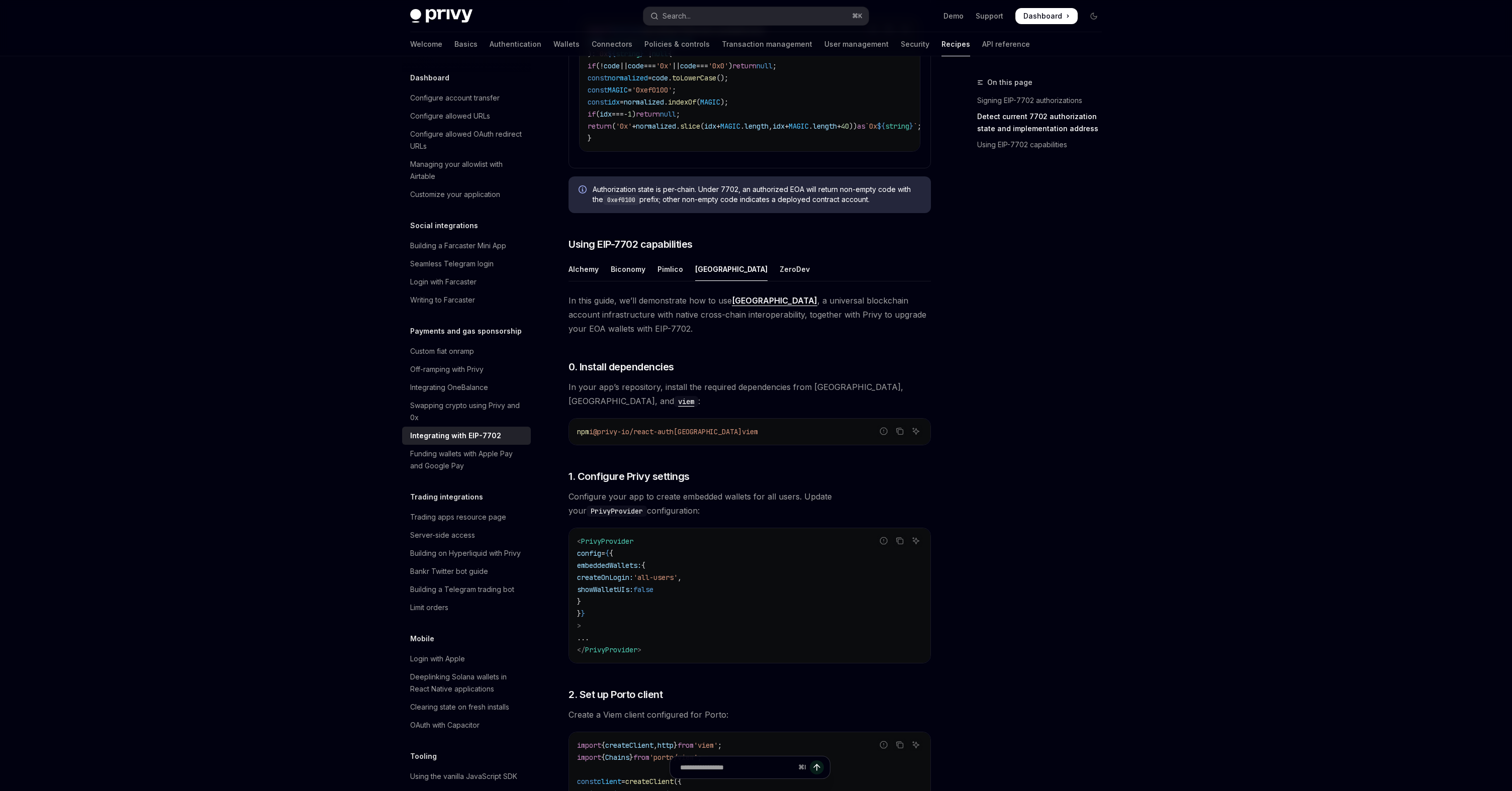
click at [802, 331] on span "In this guide, we’ll demonstrate how to use [GEOGRAPHIC_DATA] , a universal blo…" at bounding box center [750, 314] width 362 height 43
click at [780, 281] on div "ZeroDev" at bounding box center [795, 269] width 30 height 24
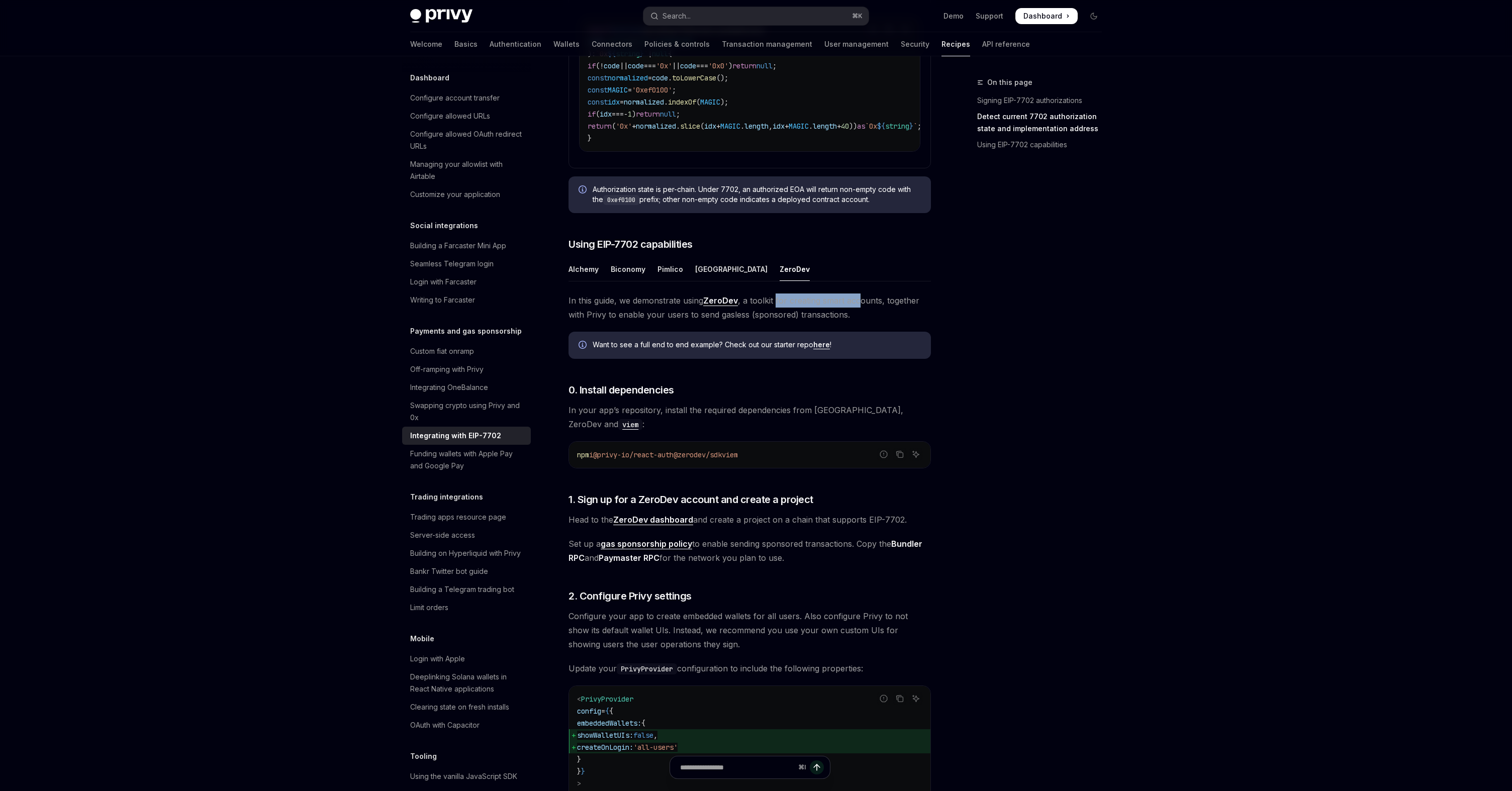
drag, startPoint x: 774, startPoint y: 323, endPoint x: 857, endPoint y: 329, distance: 83.2
click at [857, 322] on span "In this guide, we demonstrate using ZeroDev , a toolkit for creating smart acco…" at bounding box center [750, 307] width 362 height 28
click at [588, 281] on div "Alchemy" at bounding box center [583, 269] width 30 height 24
type textarea "*"
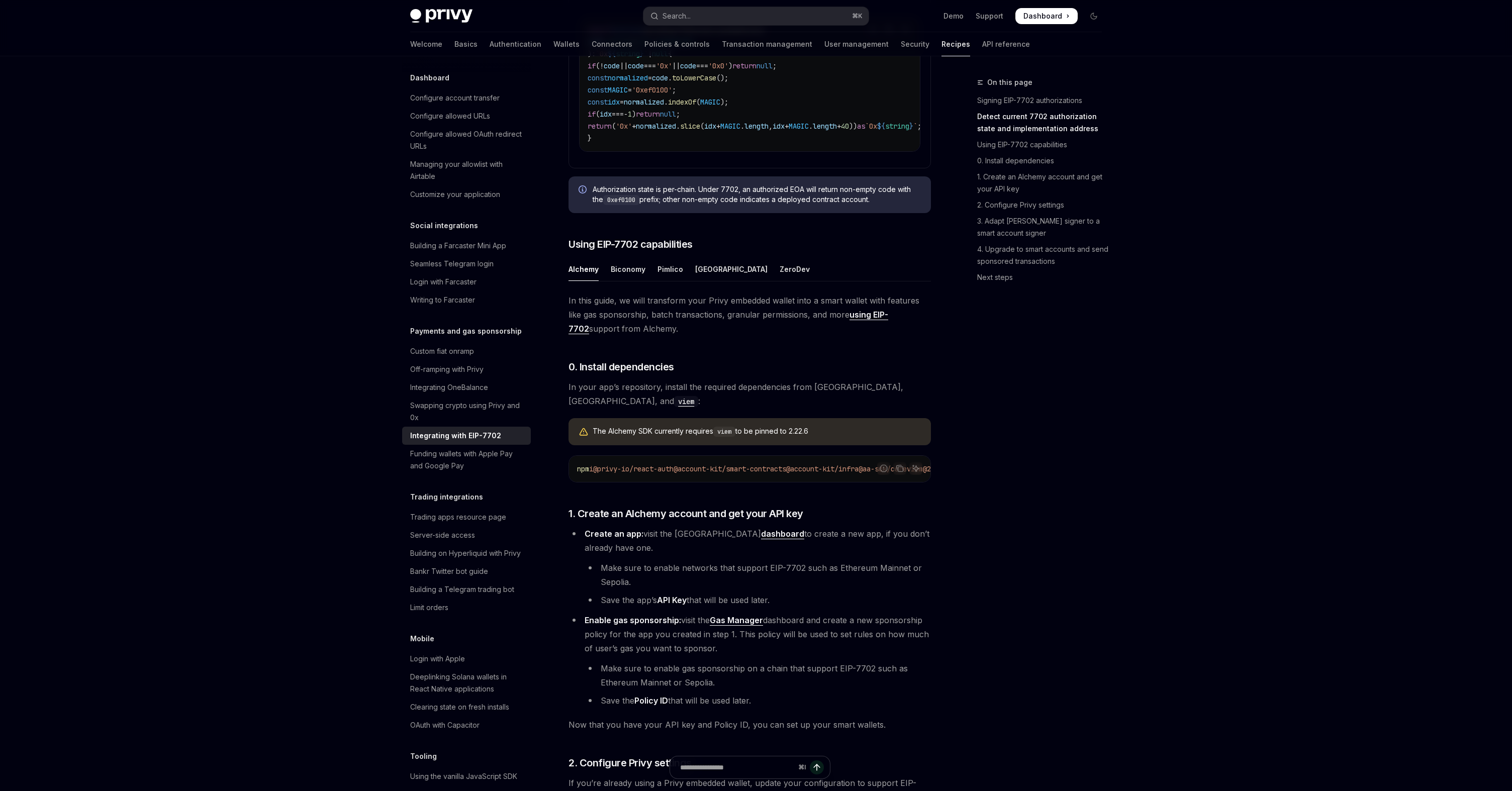
click at [706, 327] on span "In this guide, we will transform your Privy embedded wallet into a smart wallet…" at bounding box center [750, 314] width 362 height 43
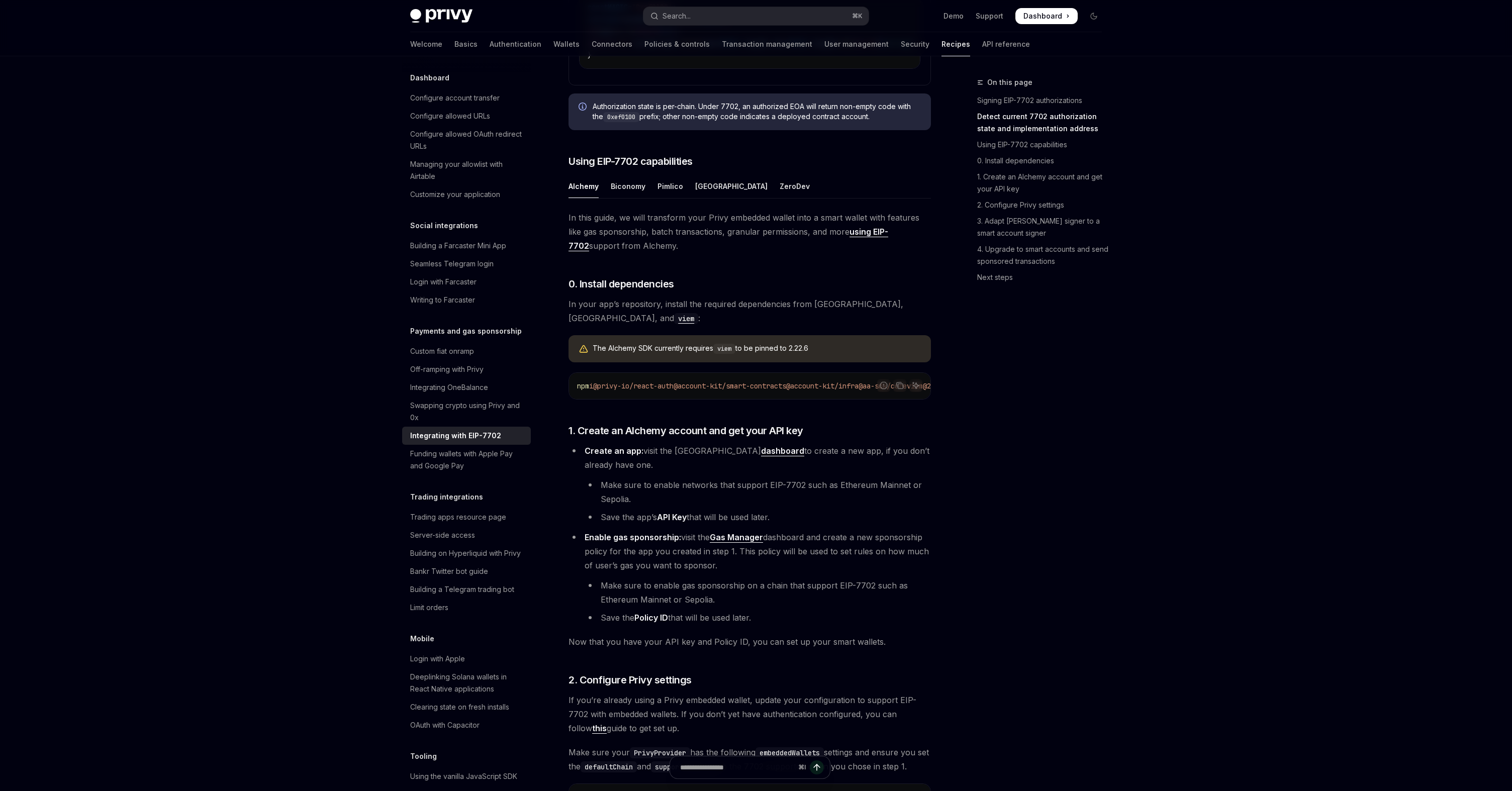
scroll to position [877, 0]
drag, startPoint x: 681, startPoint y: 497, endPoint x: 778, endPoint y: 497, distance: 97.0
click at [779, 497] on li "Make sure to enable networks that support EIP-7702 such as Ethereum Mainnet or …" at bounding box center [758, 491] width 346 height 28
click at [778, 497] on li "Make sure to enable networks that support EIP-7702 such as Ethereum Mainnet or …" at bounding box center [758, 491] width 346 height 28
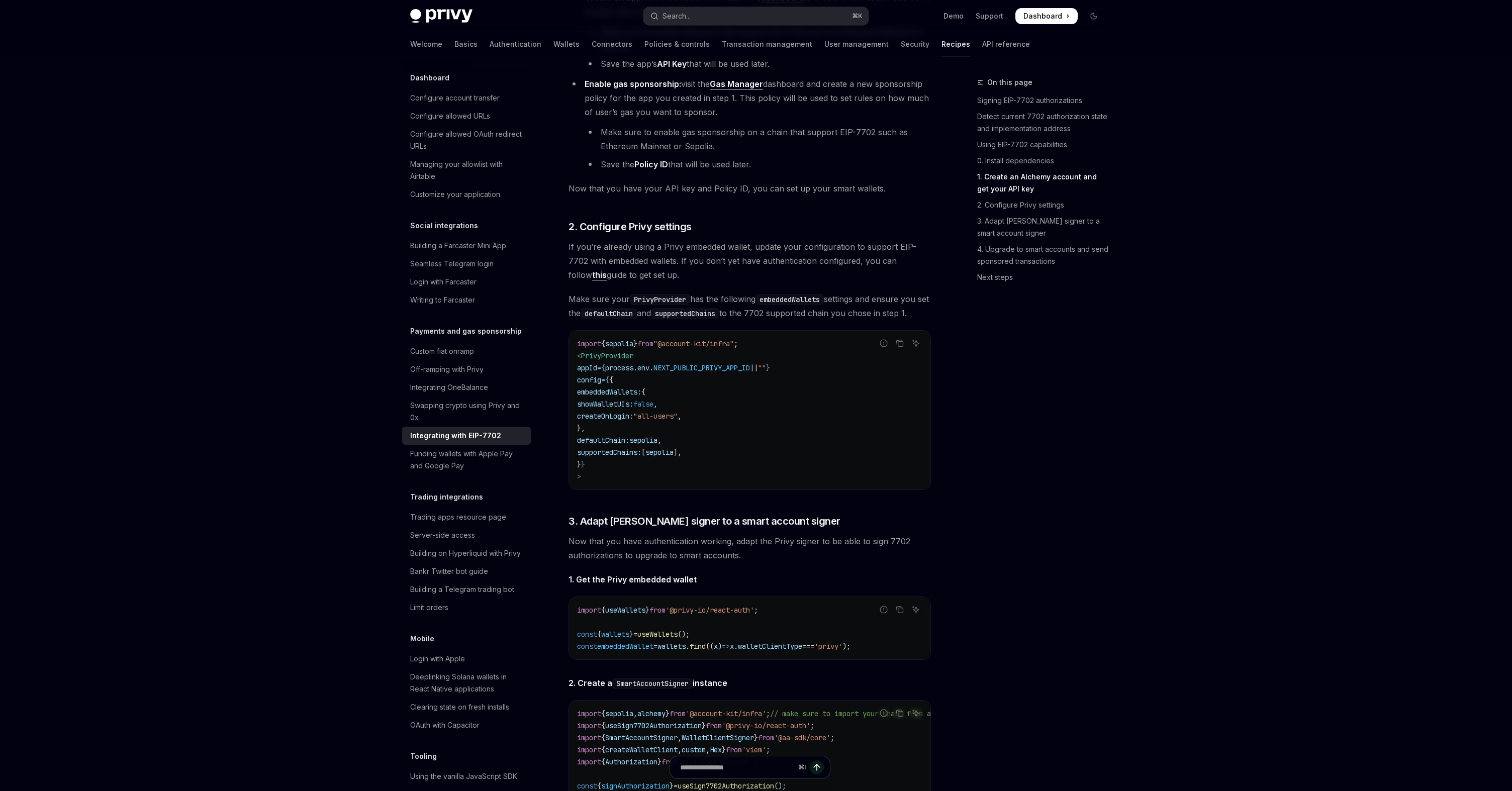
scroll to position [1407, 0]
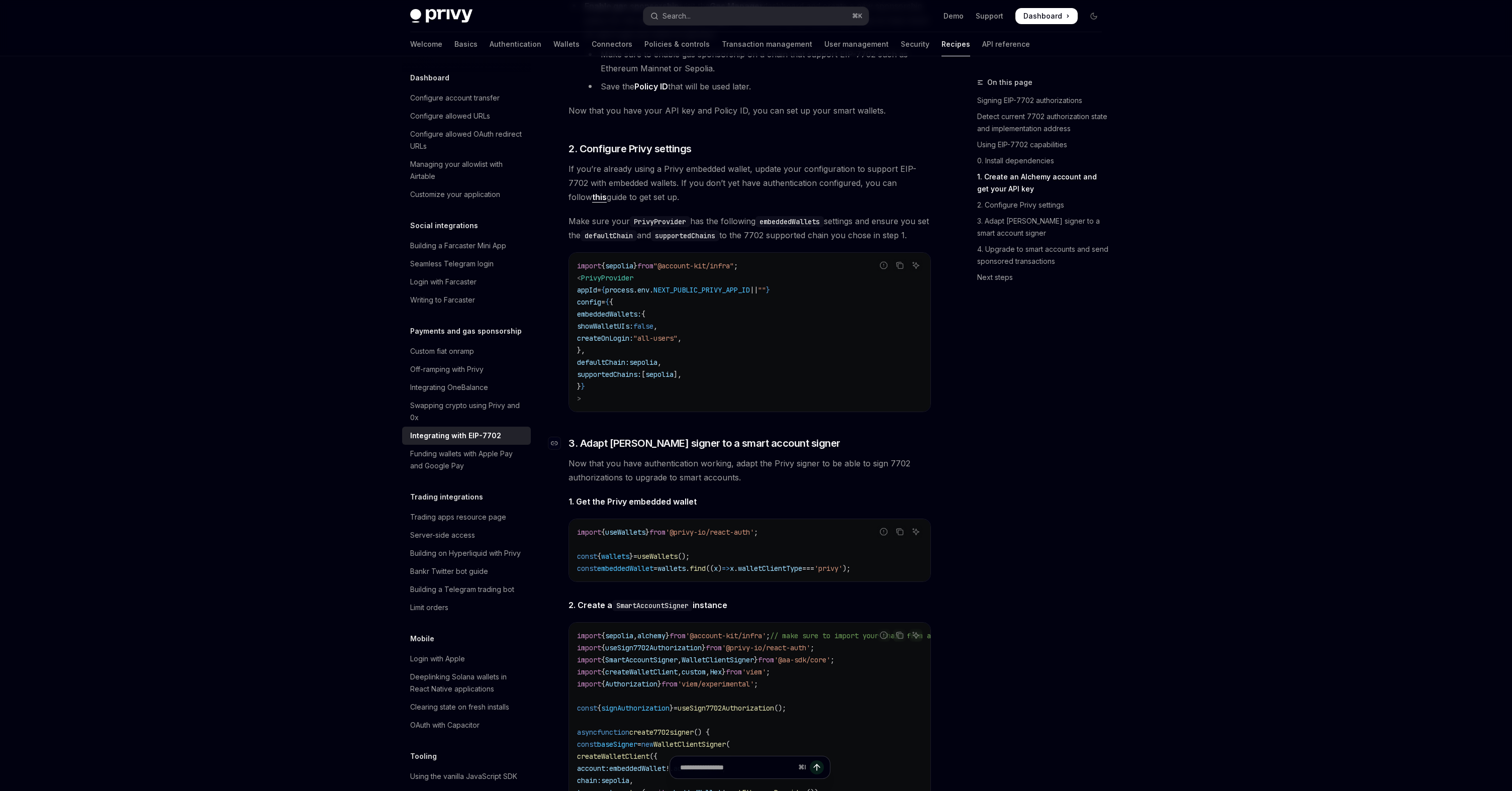
click at [693, 450] on span "3. Adapt [PERSON_NAME] signer to a smart account signer" at bounding box center [705, 443] width 272 height 14
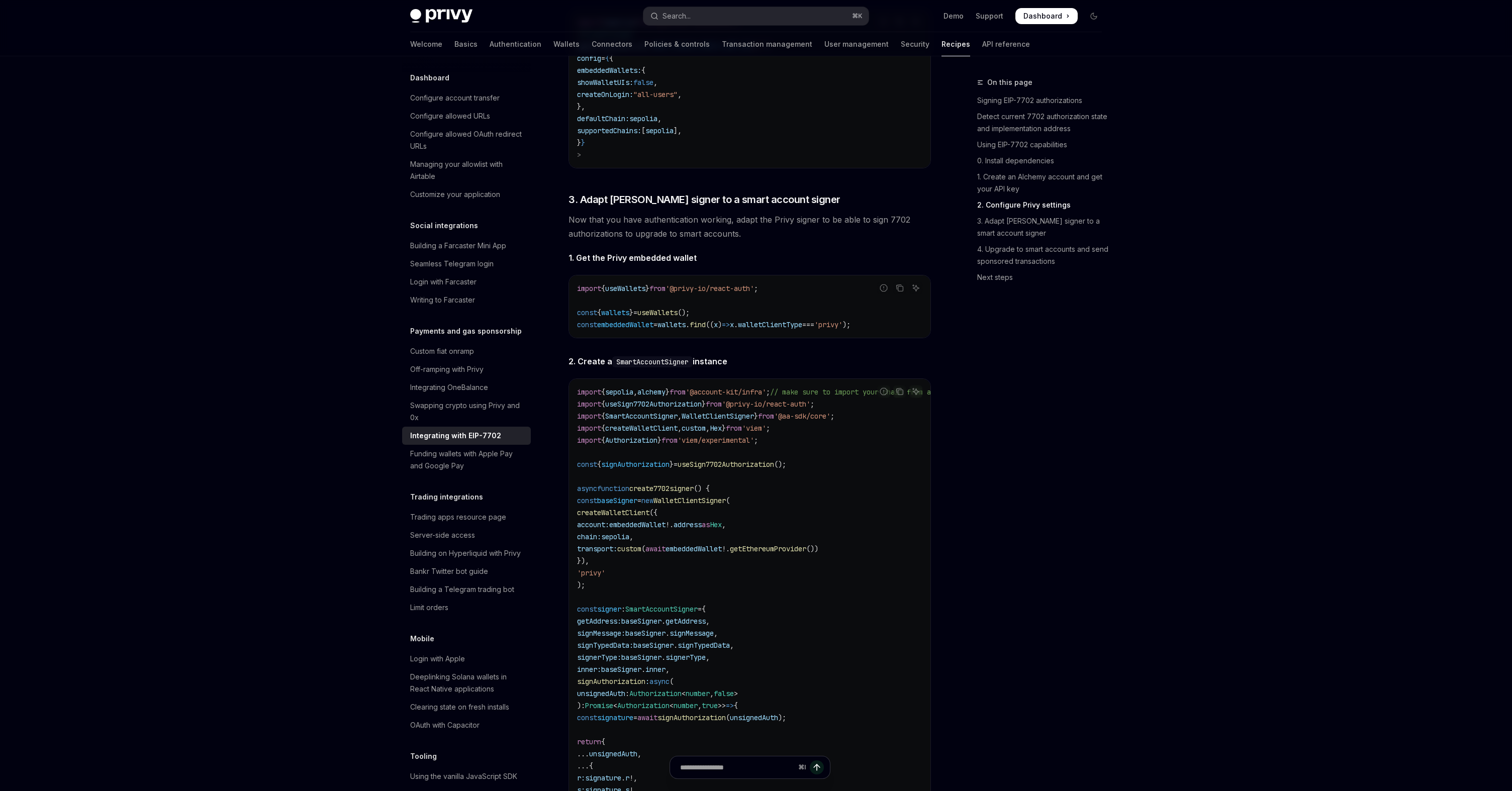
scroll to position [1643, 0]
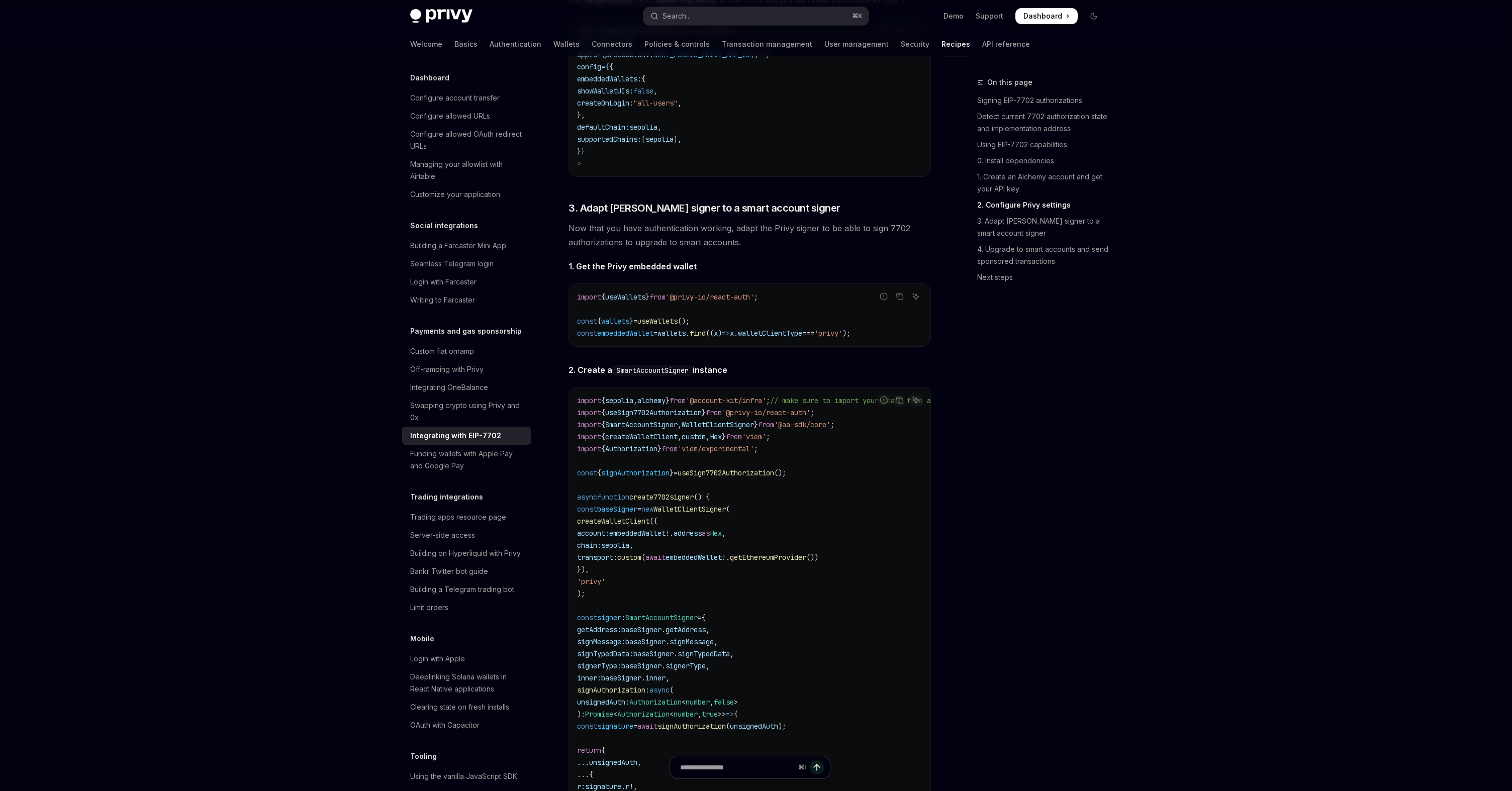
click at [658, 249] on span "Now that you have authentication working, adapt the Privy signer to be able to …" at bounding box center [750, 235] width 362 height 28
drag, startPoint x: 652, startPoint y: 256, endPoint x: 701, endPoint y: 256, distance: 49.0
click at [701, 249] on span "Now that you have authentication working, adapt the Privy signer to be able to …" at bounding box center [750, 235] width 362 height 28
drag, startPoint x: 682, startPoint y: 254, endPoint x: 784, endPoint y: 254, distance: 102.0
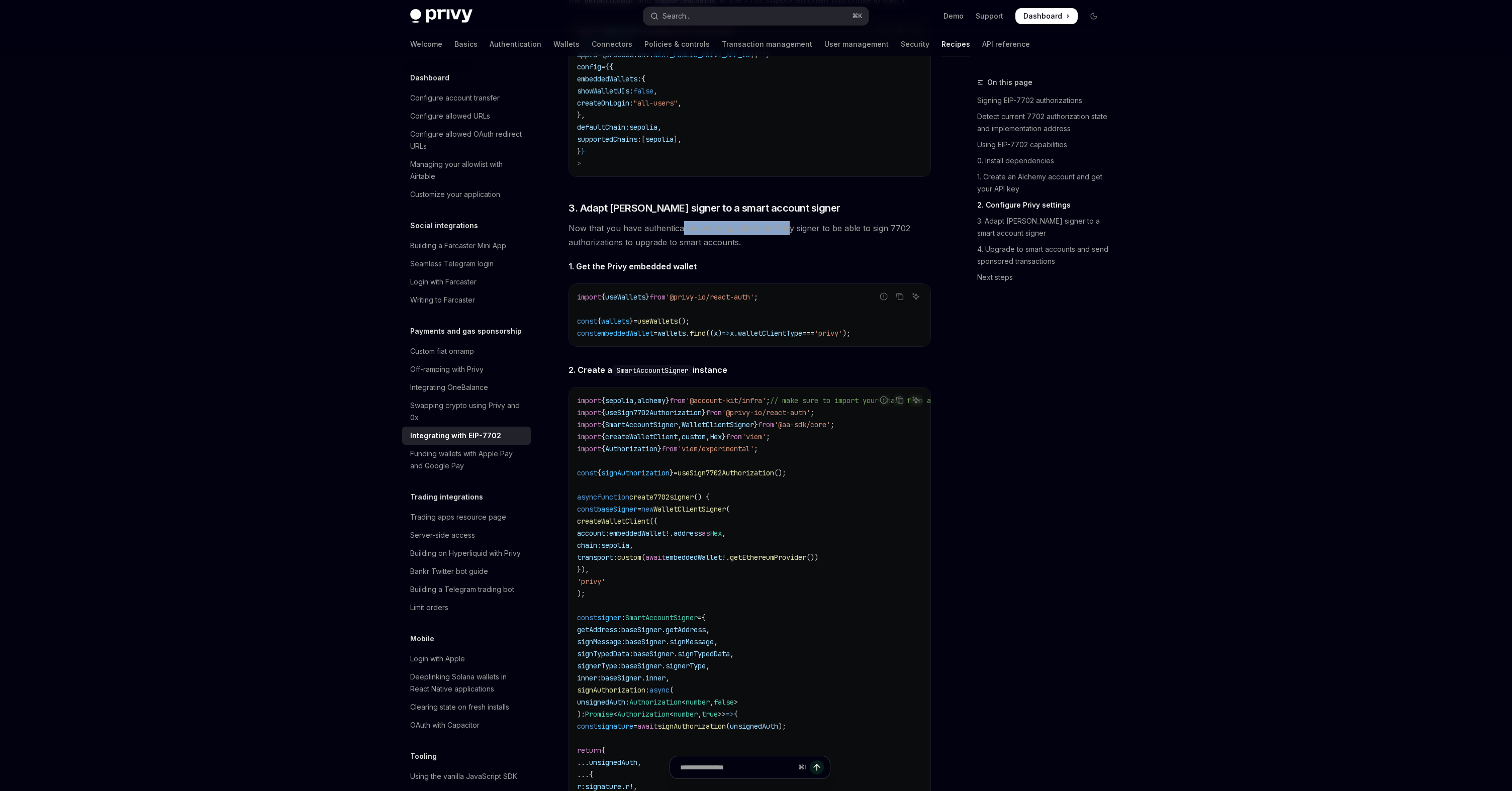
click at [784, 249] on span "Now that you have authentication working, adapt the Privy signer to be able to …" at bounding box center [750, 235] width 362 height 28
drag, startPoint x: 760, startPoint y: 254, endPoint x: 849, endPoint y: 254, distance: 89.0
click at [849, 249] on span "Now that you have authentication working, adapt the Privy signer to be able to …" at bounding box center [750, 235] width 362 height 28
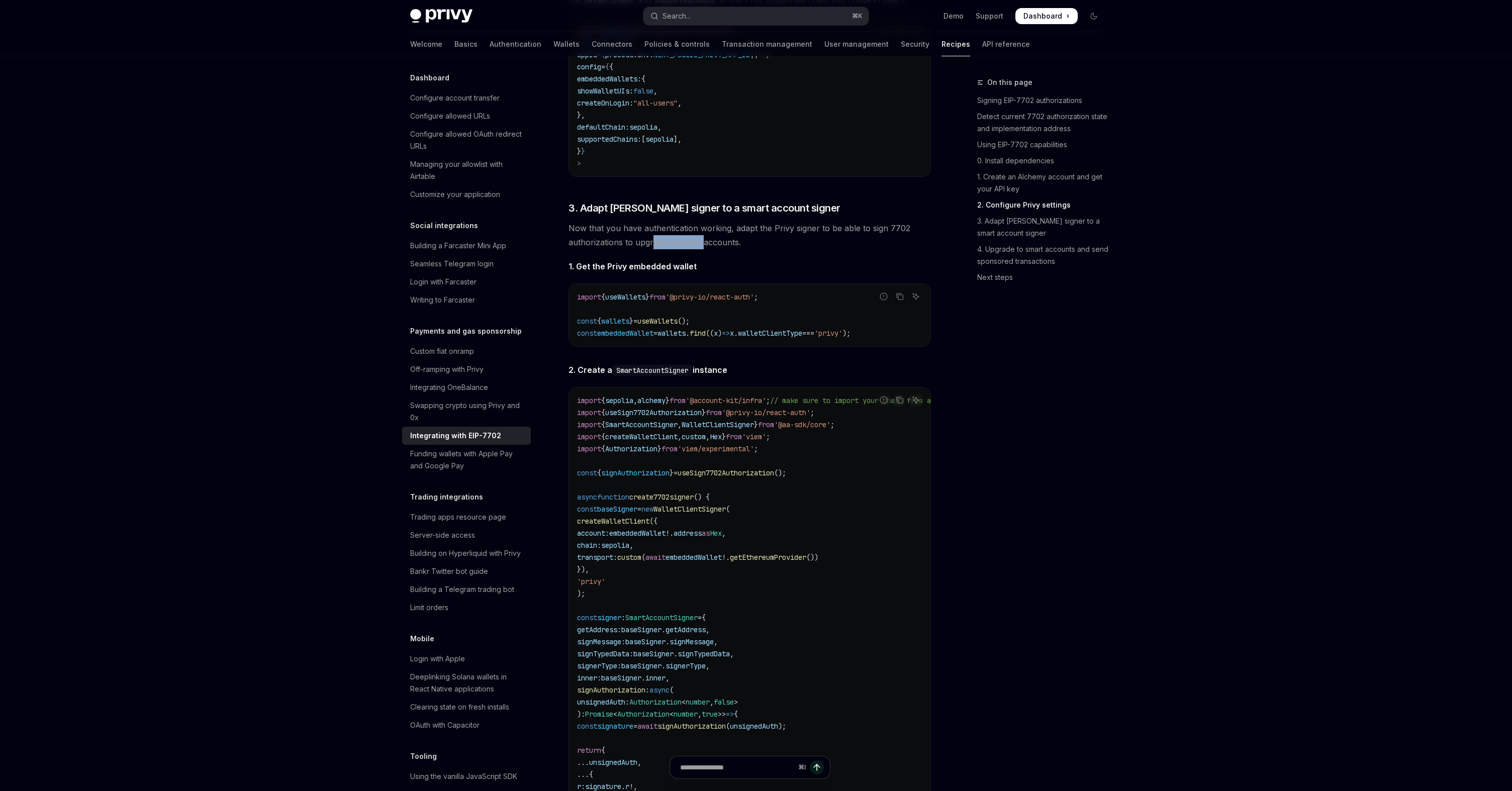
drag, startPoint x: 651, startPoint y: 267, endPoint x: 701, endPoint y: 267, distance: 50.0
click at [701, 249] on span "Now that you have authentication working, adapt the Privy signer to be able to …" at bounding box center [750, 235] width 362 height 28
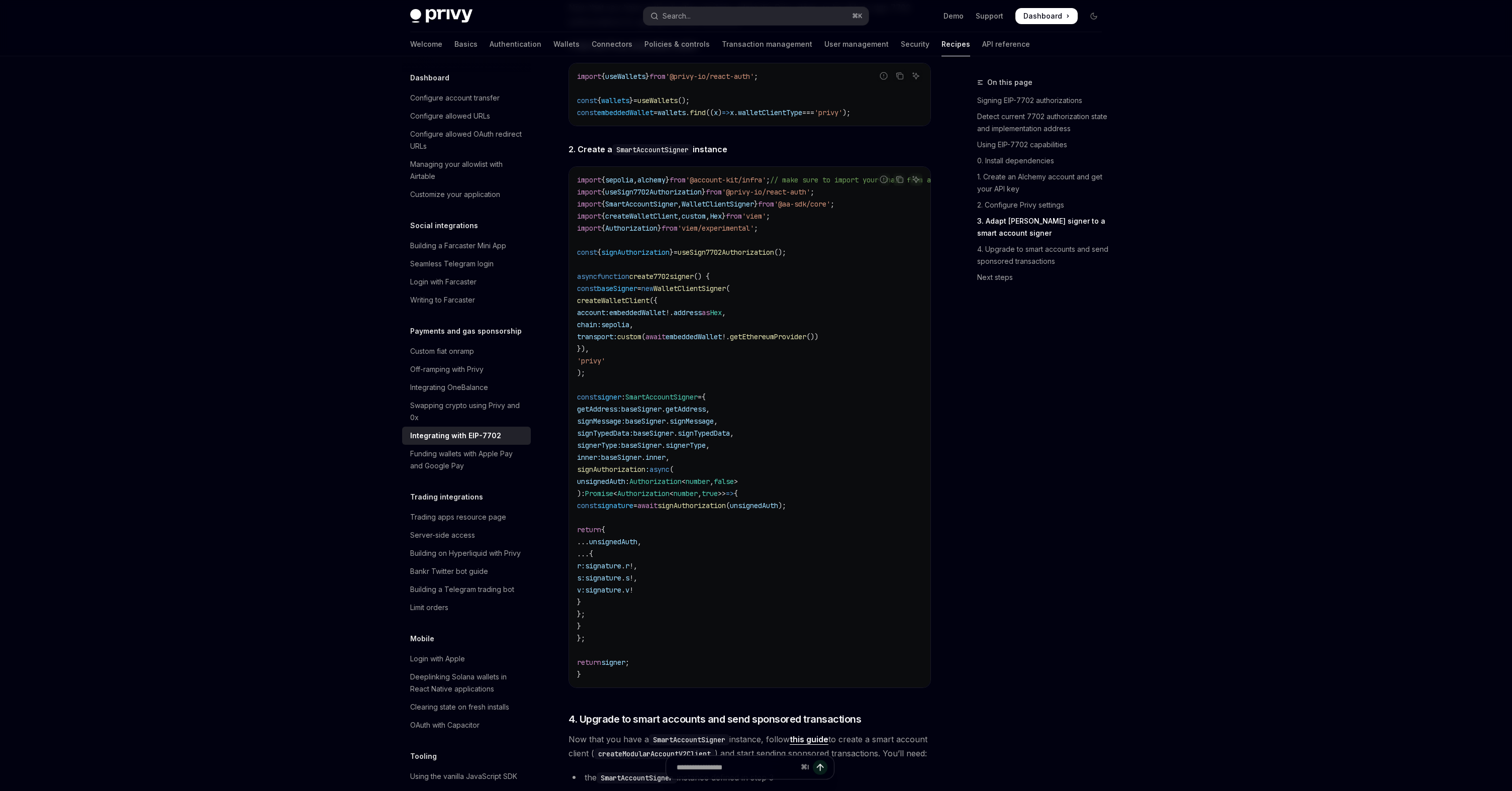
scroll to position [1865, 0]
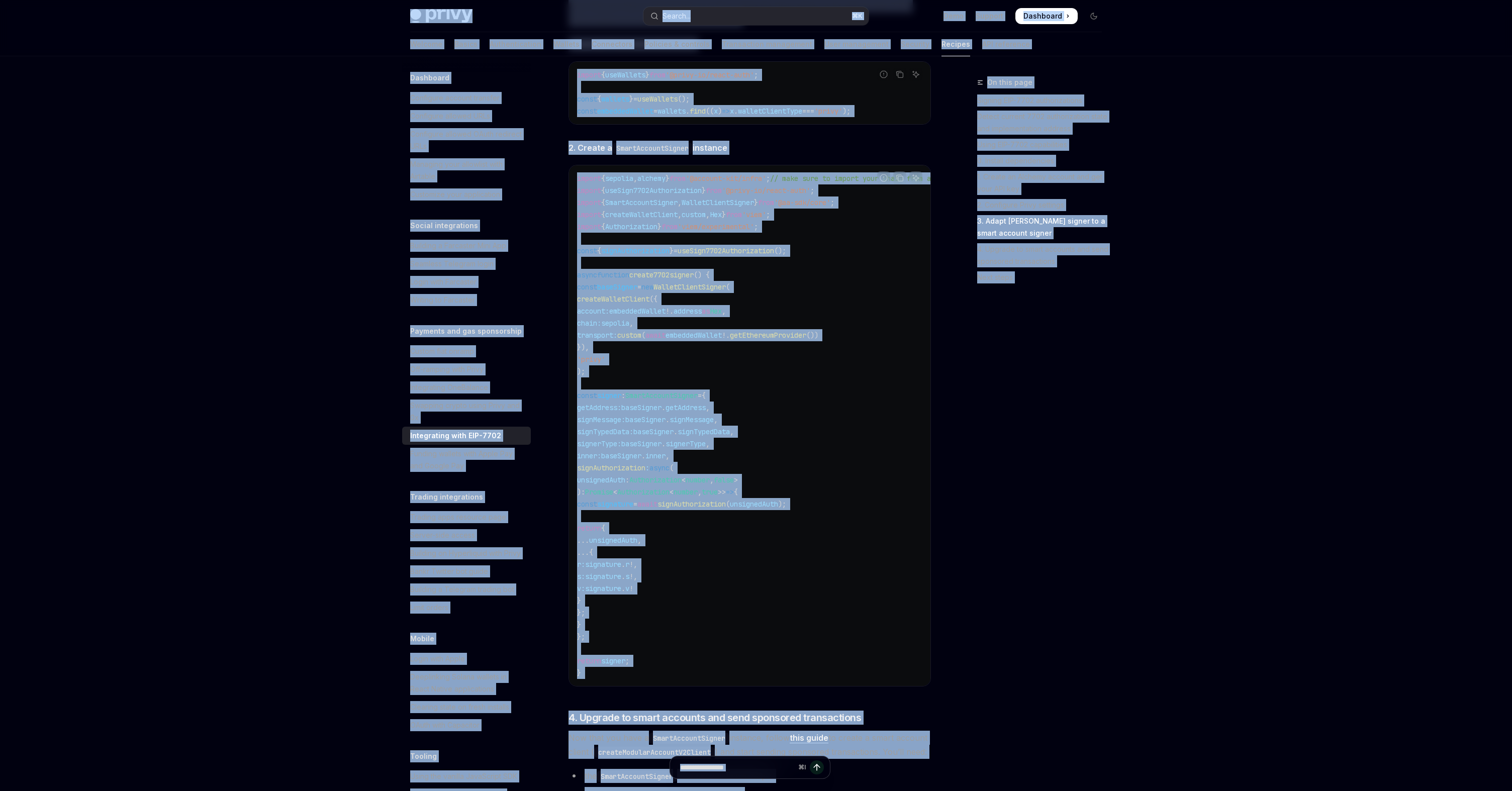
click at [669, 355] on code "import { sepolia , alchemy } from '@account-kit/infra' ; // make sure to import…" at bounding box center [807, 425] width 459 height 507
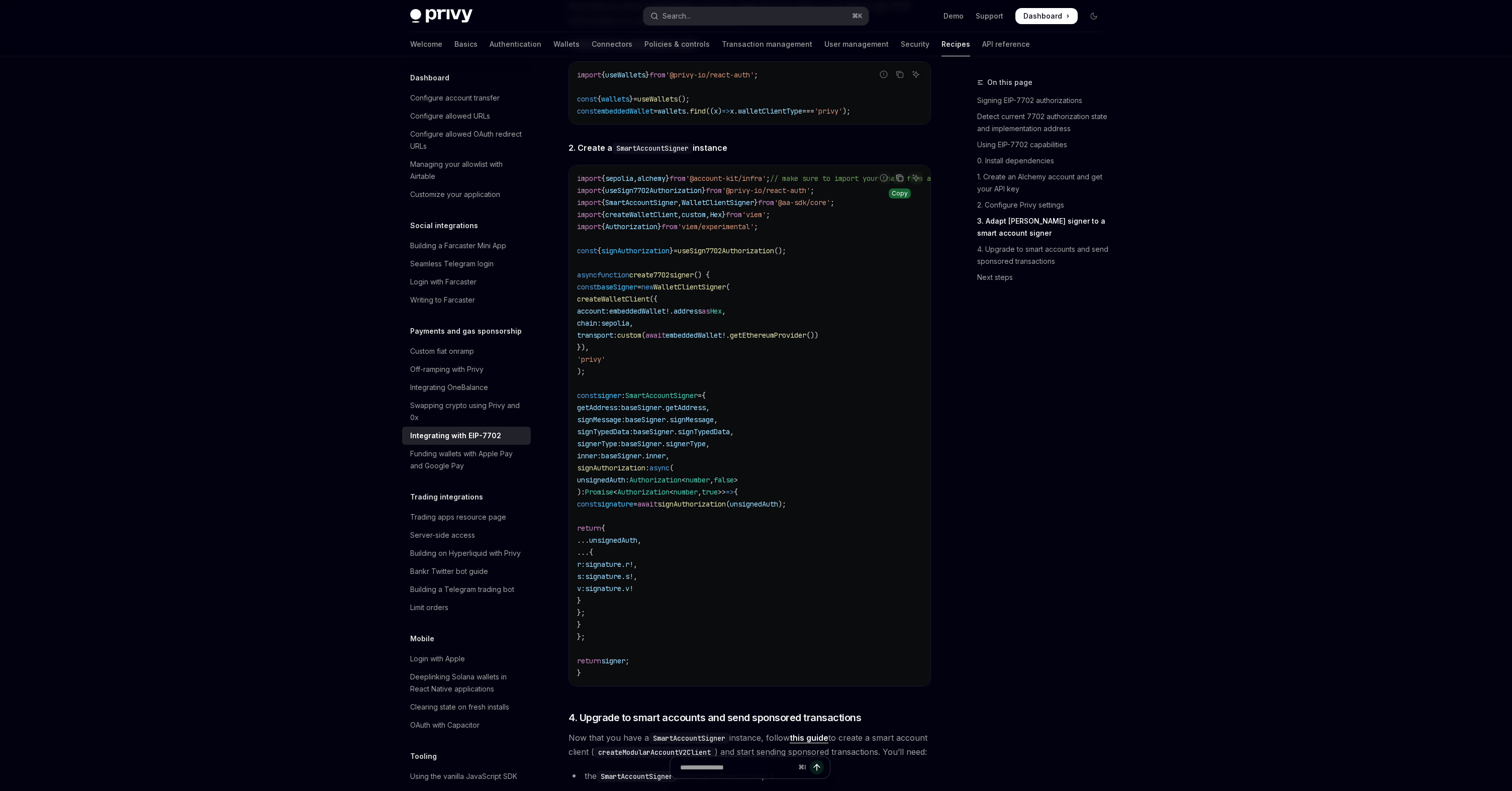
click at [901, 181] on icon "Copy the contents from the code block" at bounding box center [901, 178] width 5 height 5
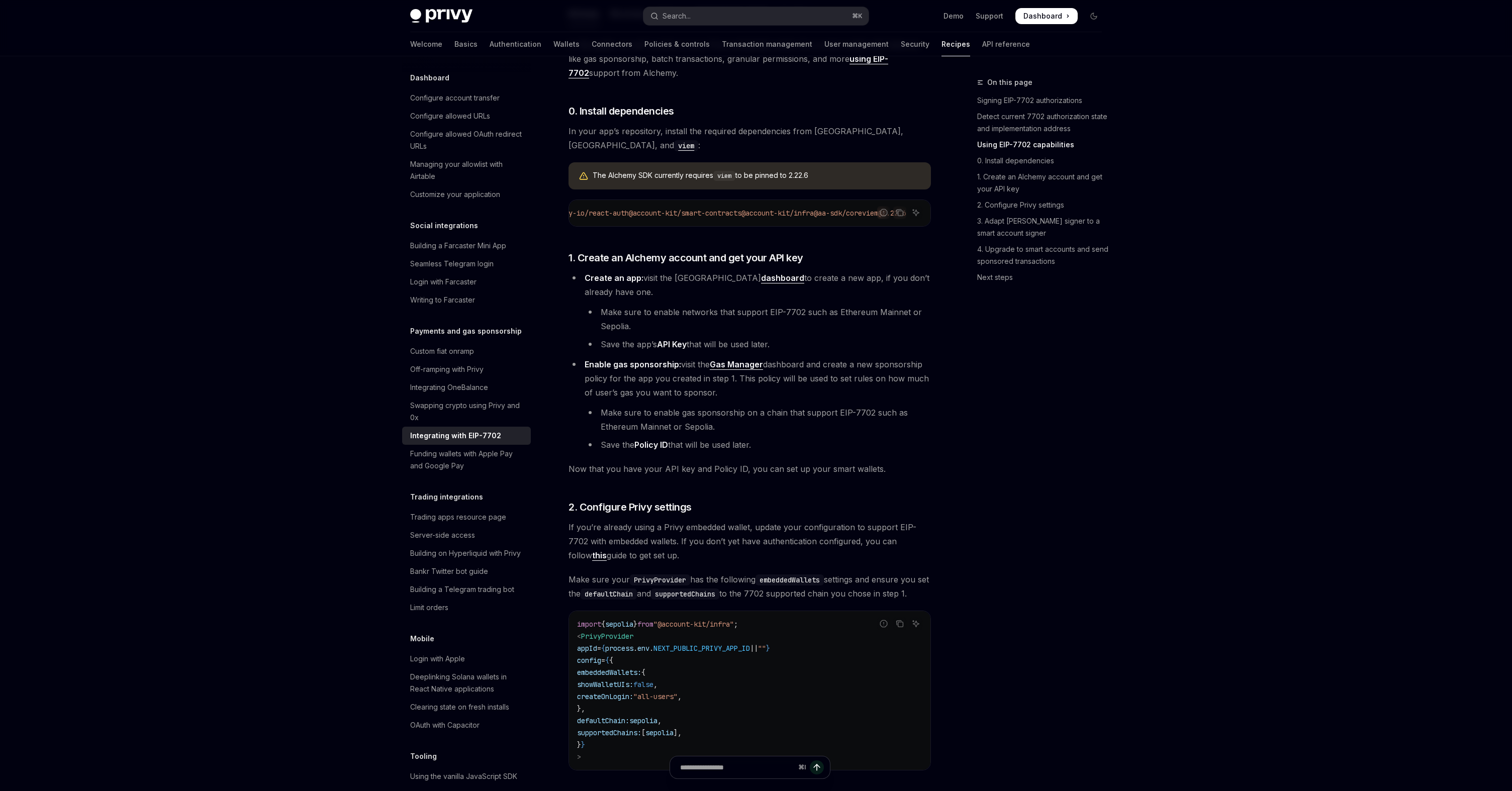
scroll to position [0, 89]
drag, startPoint x: 603, startPoint y: 221, endPoint x: 740, endPoint y: 221, distance: 137.0
click at [740, 217] on span "npm i @privy-io/react-auth @account-kit/smart-contracts @account-kit/infra @aa-…" at bounding box center [719, 213] width 374 height 9
click at [784, 217] on span "@account-kit/infra" at bounding box center [778, 213] width 72 height 9
drag, startPoint x: 805, startPoint y: 222, endPoint x: 854, endPoint y: 222, distance: 49.0
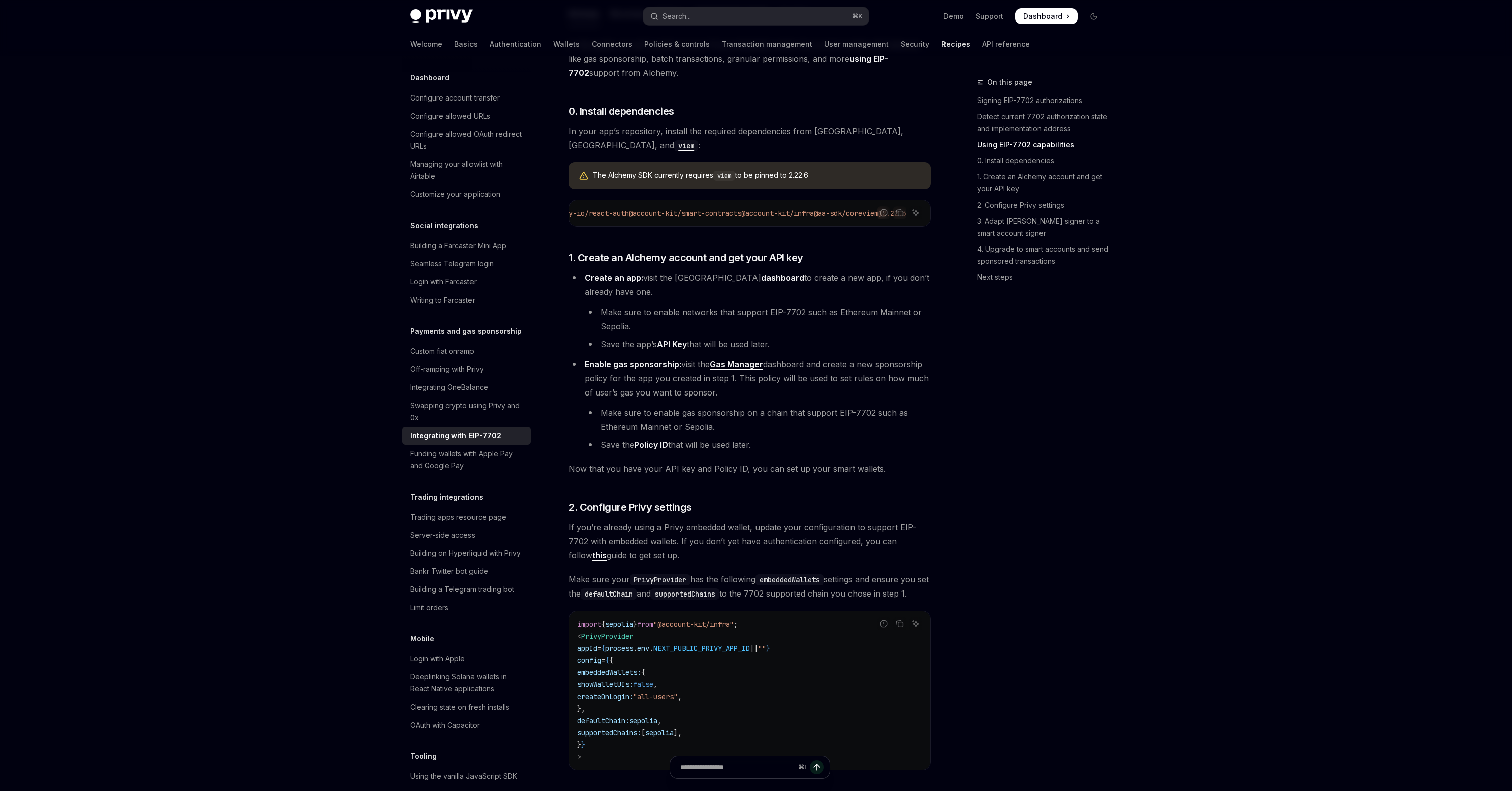
click at [854, 217] on span "@aa-sdk/core" at bounding box center [838, 213] width 48 height 9
copy span "@aa-sdk/core"
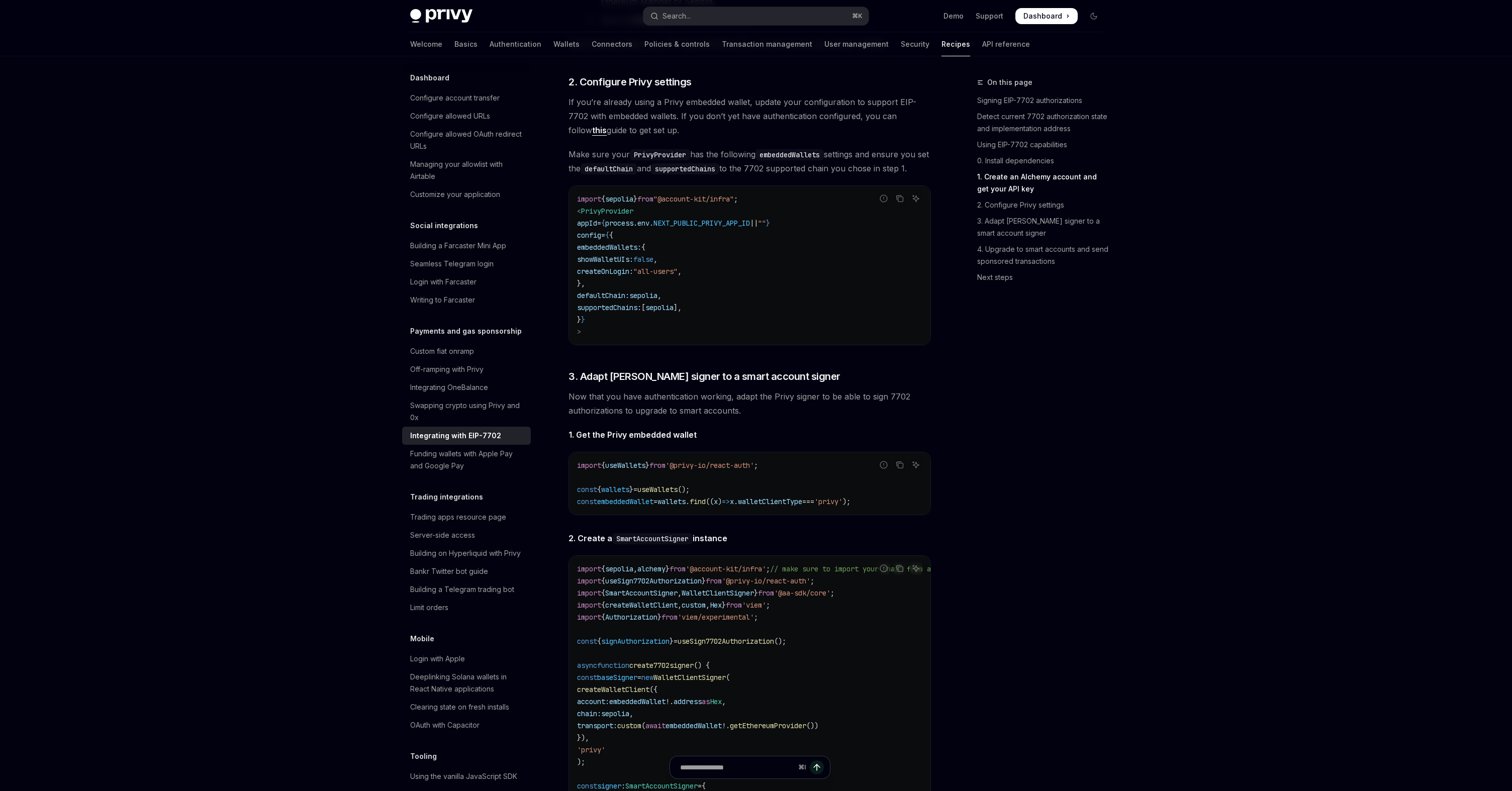
scroll to position [1475, 0]
click at [648, 506] on span "embeddedWallet" at bounding box center [625, 501] width 56 height 9
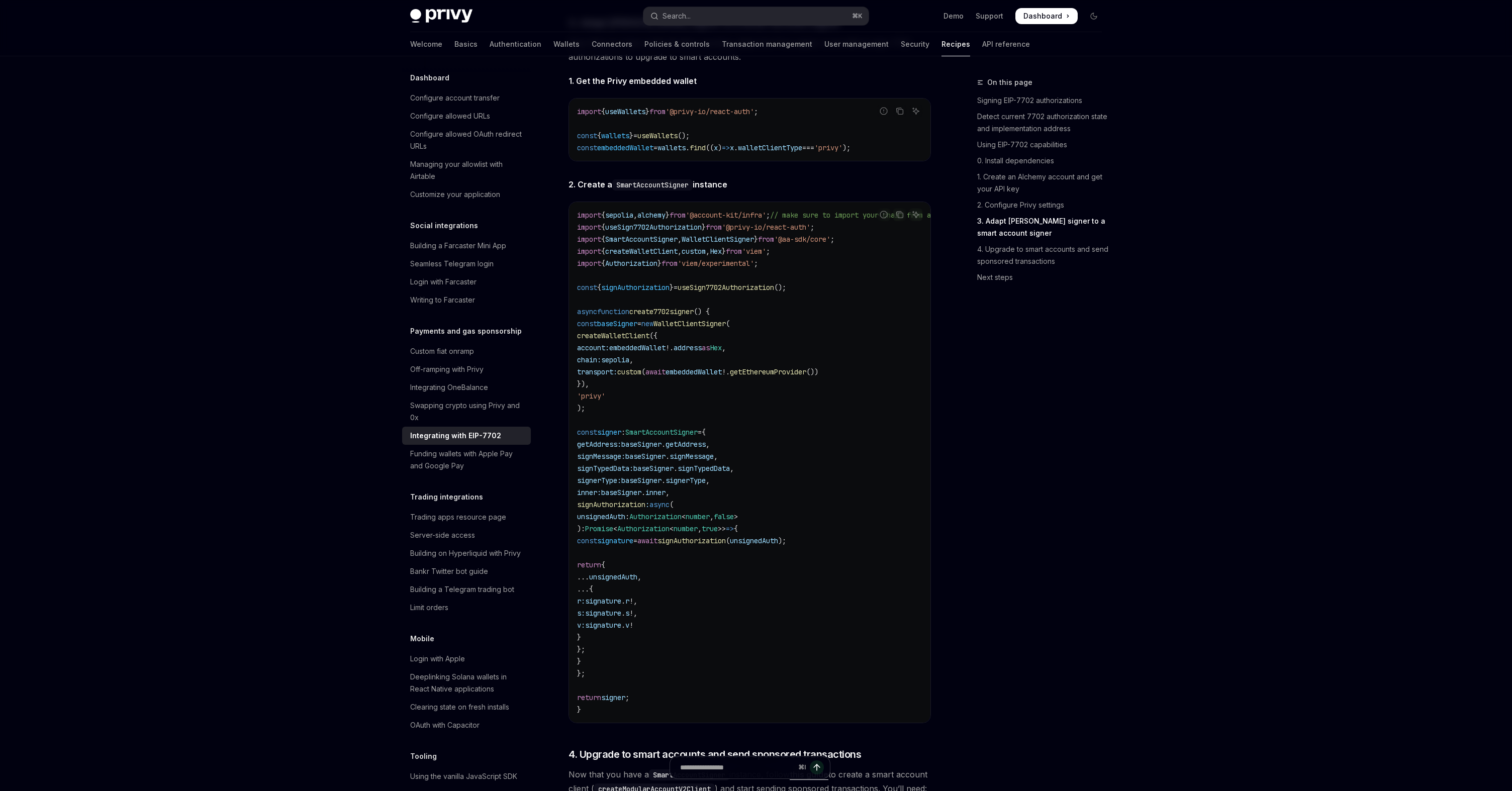
scroll to position [1871, 0]
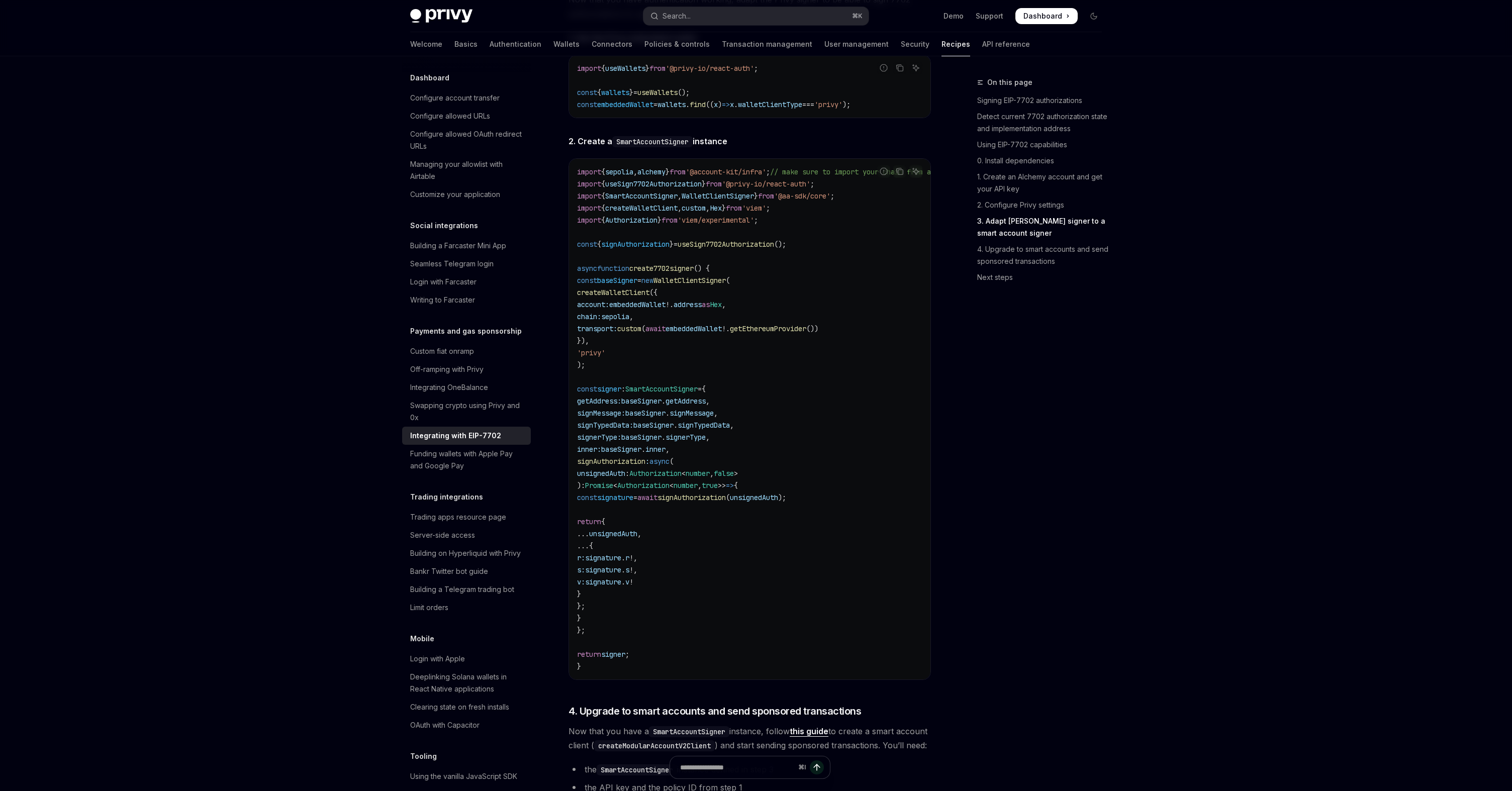
drag, startPoint x: 594, startPoint y: 489, endPoint x: 636, endPoint y: 654, distance: 170.3
click at [636, 654] on code "import { sepolia , alchemy } from '@account-kit/infra' ; // make sure to import…" at bounding box center [807, 419] width 459 height 507
drag, startPoint x: 585, startPoint y: 415, endPoint x: 647, endPoint y: 659, distance: 251.8
click at [647, 659] on code "import { sepolia , alchemy } from '@account-kit/infra' ; // make sure to import…" at bounding box center [807, 419] width 459 height 507
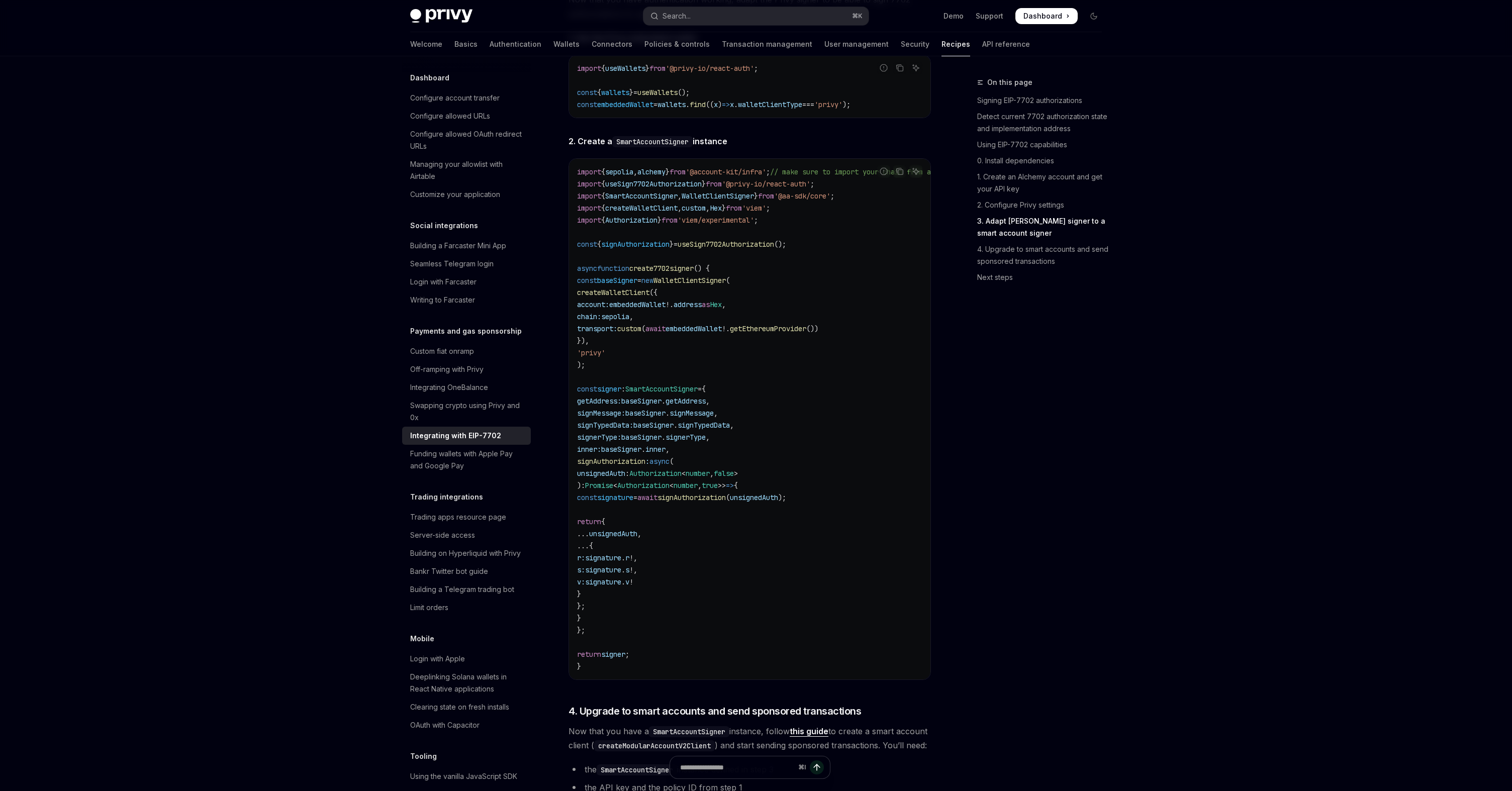
copy code "const signer : SmartAccountSigner = { getAddress: baseSigner . getAddress , sig…"
click at [682, 478] on span "Authorization" at bounding box center [655, 473] width 52 height 9
click at [723, 224] on span "'viem/experimental'" at bounding box center [716, 220] width 77 height 9
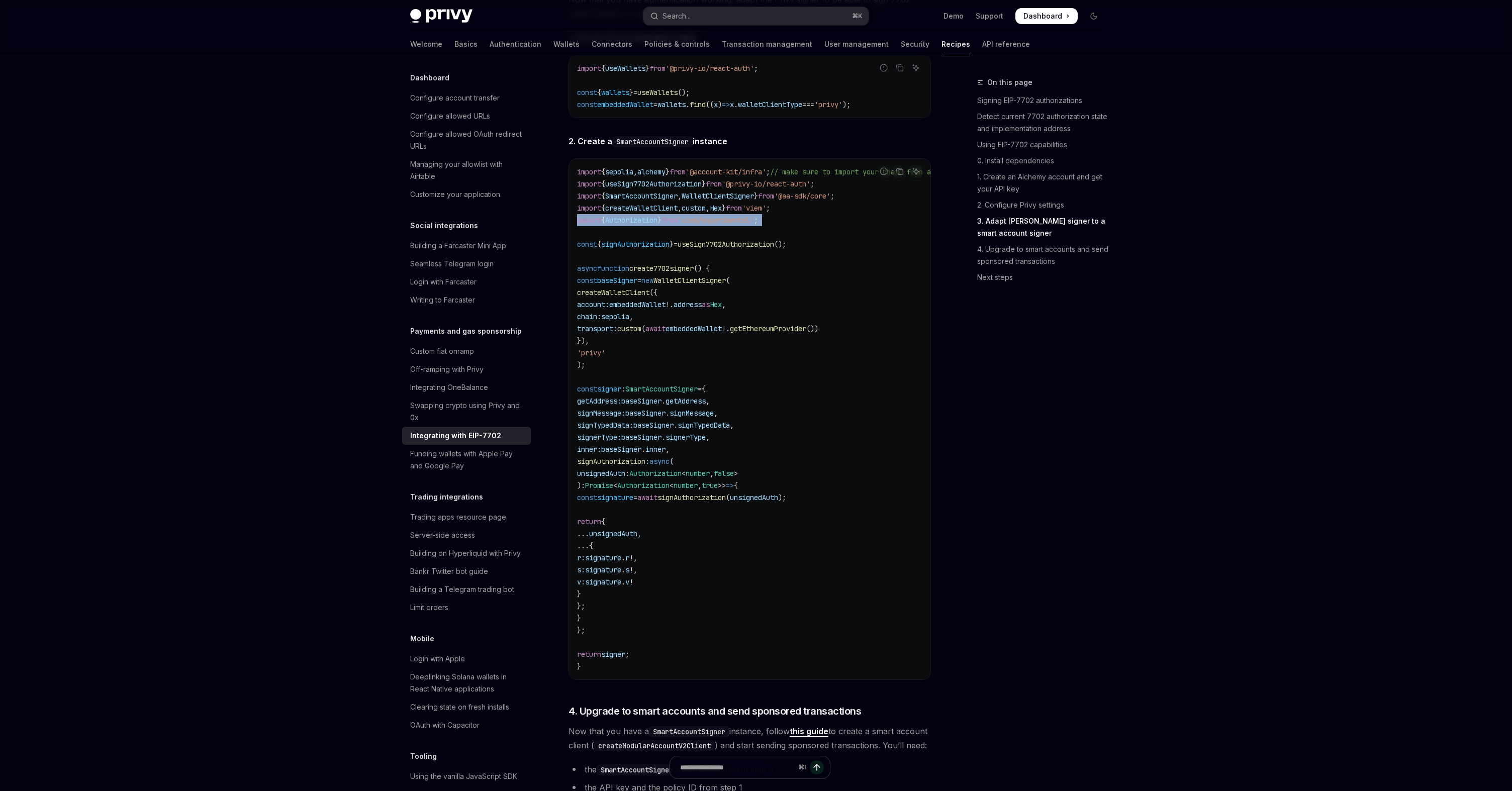
click at [723, 224] on span "'viem/experimental'" at bounding box center [716, 220] width 77 height 9
copy code "import { Authorization } from 'viem/experimental' ;"
click at [691, 382] on code "import { sepolia , alchemy } from '@account-kit/infra' ; // make sure to import…" at bounding box center [807, 419] width 459 height 507
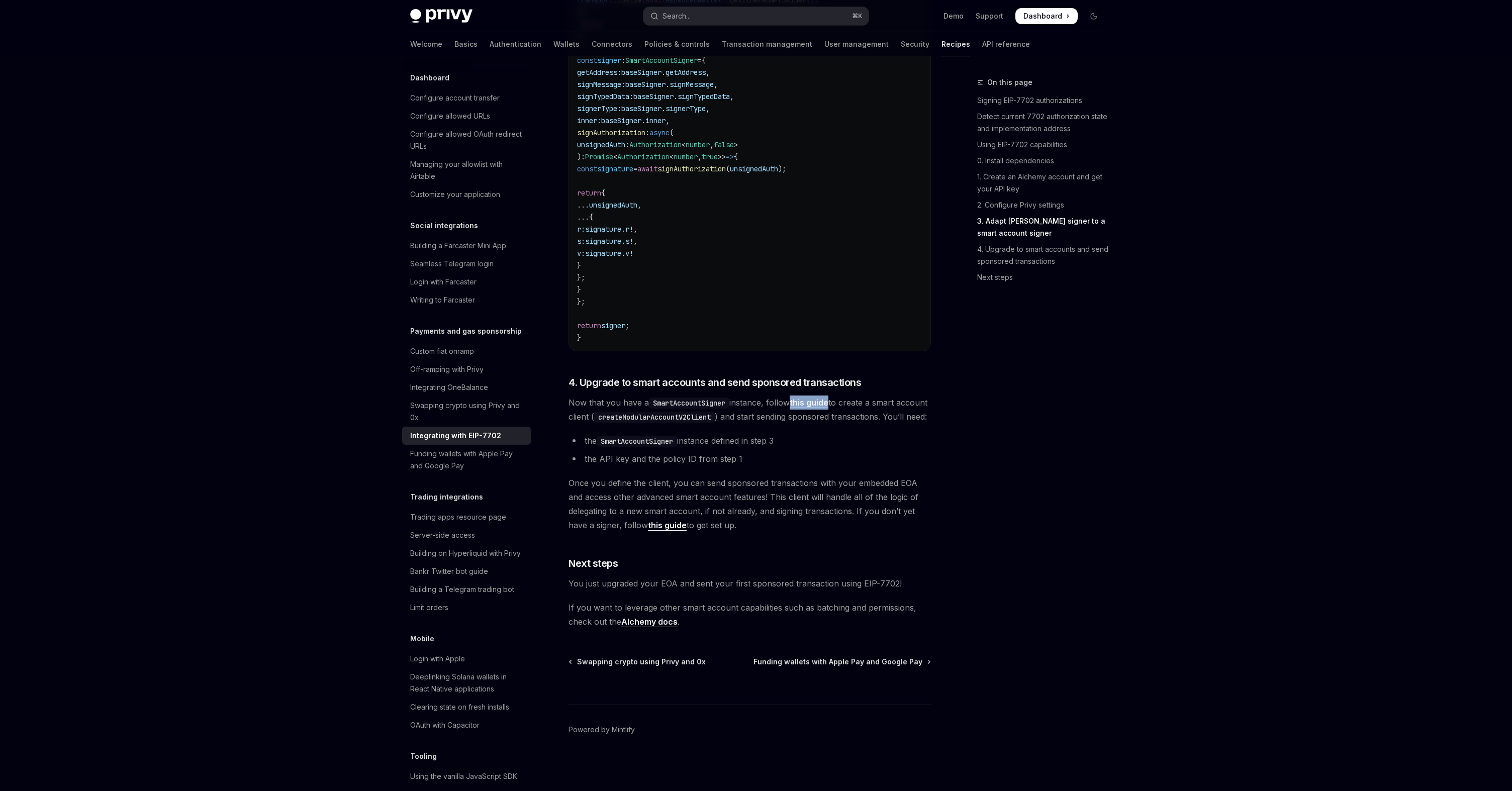
scroll to position [2229, 0]
click at [668, 417] on code "createModularAccountV2Client" at bounding box center [654, 417] width 121 height 11
copy code "createModularAccountV2Client"
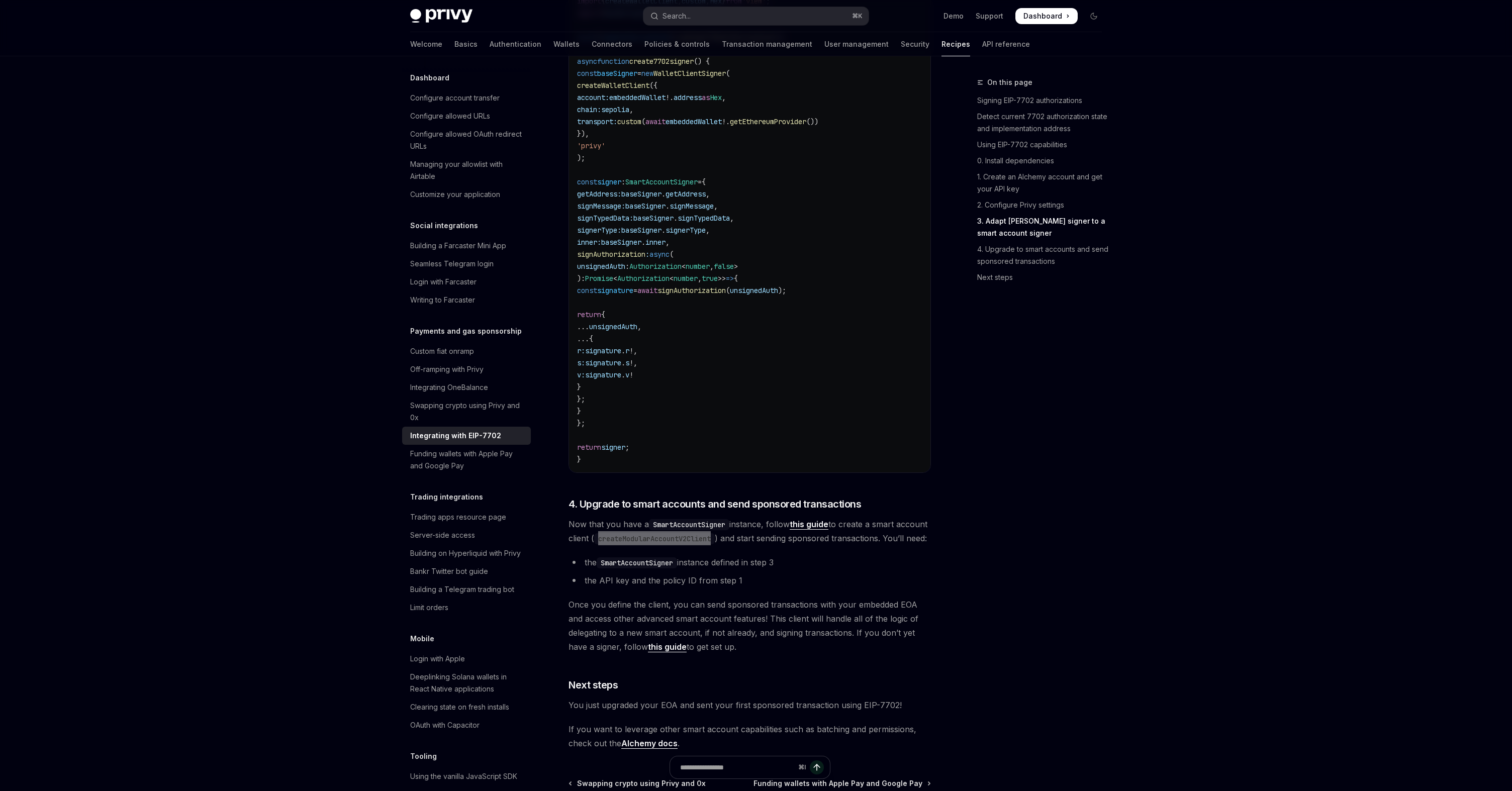
scroll to position [2058, 0]
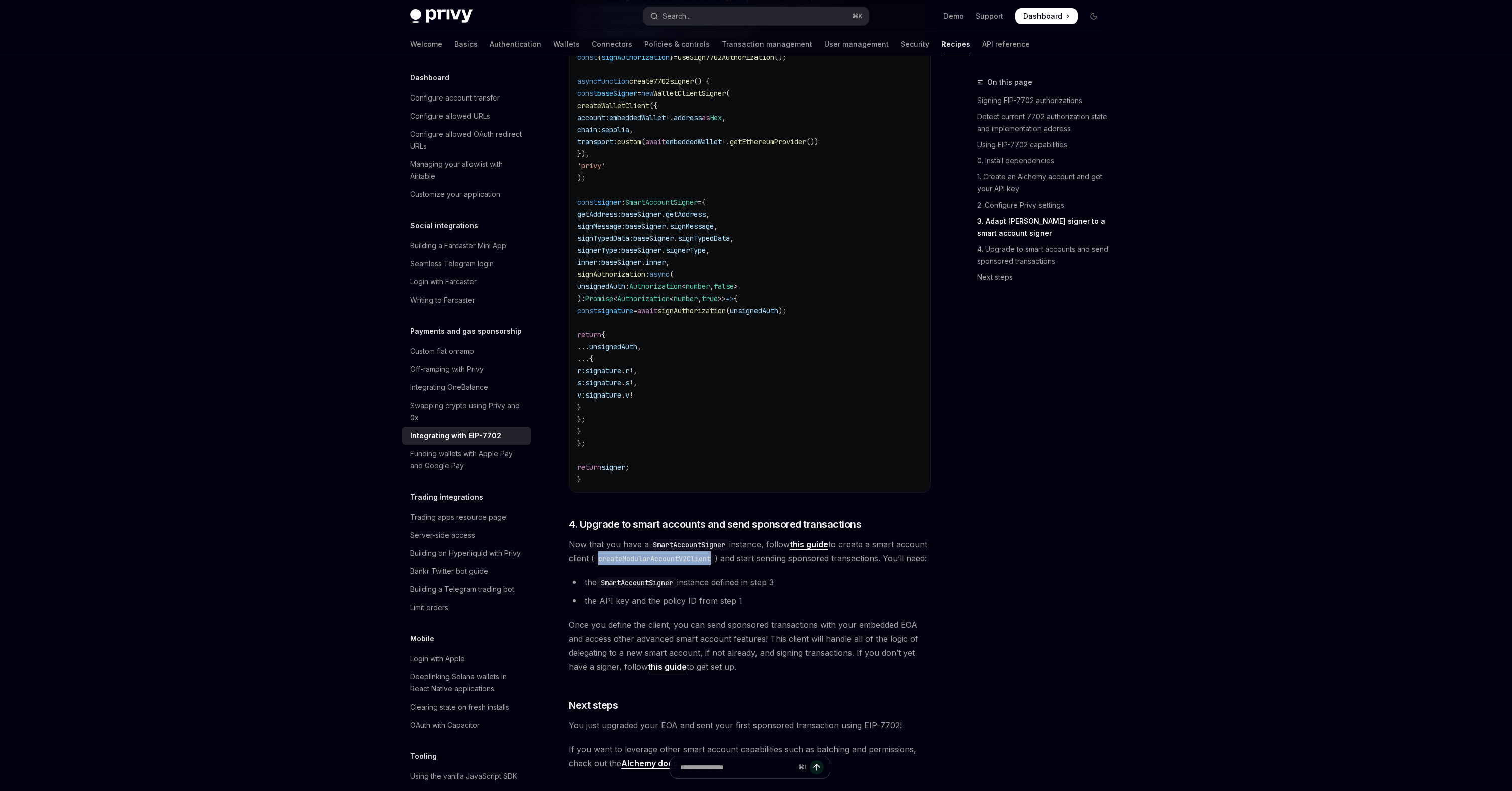
click at [803, 550] on link "this guide" at bounding box center [809, 544] width 39 height 10
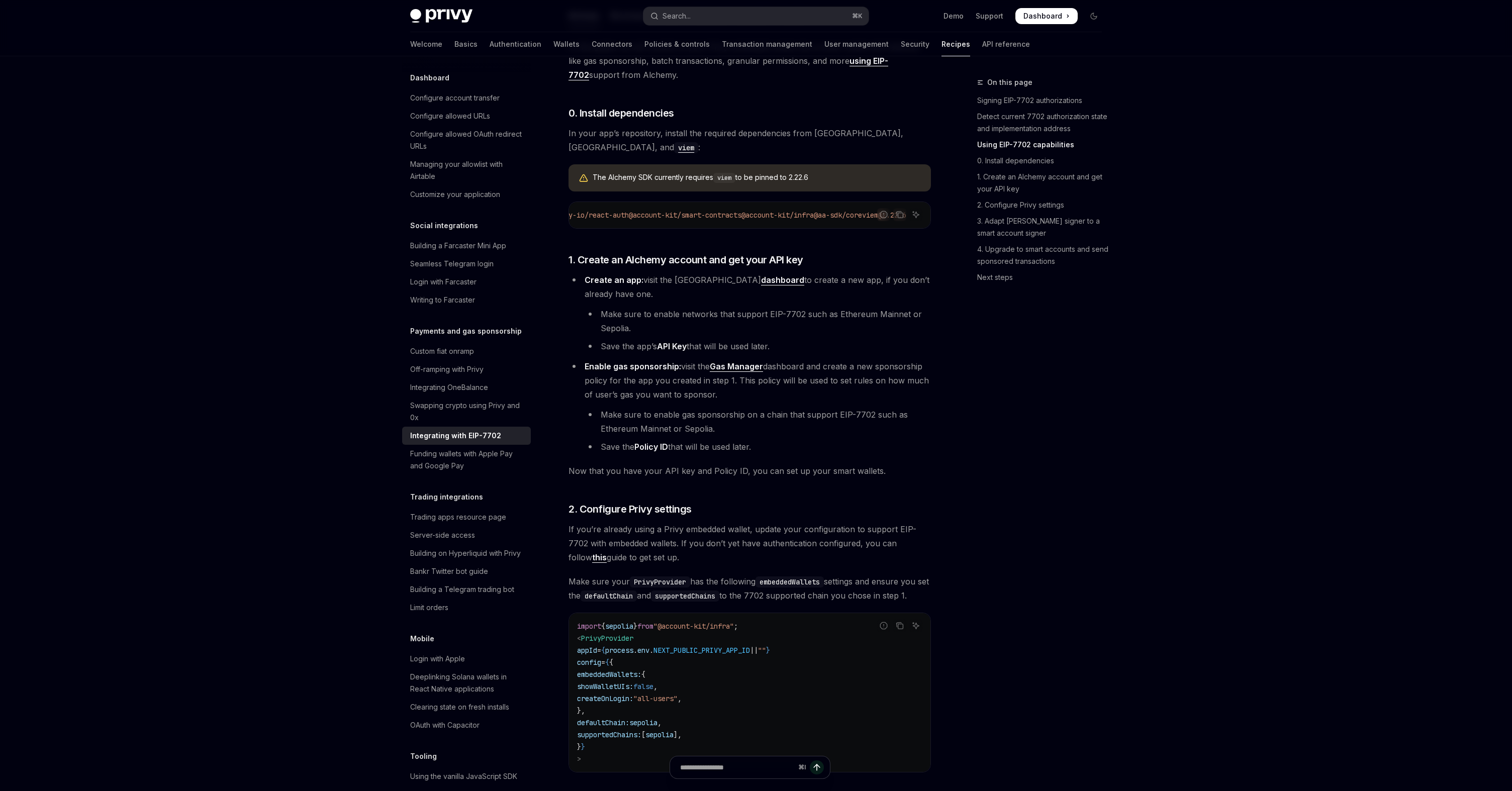
scroll to position [0, 89]
drag, startPoint x: 724, startPoint y: 220, endPoint x: 802, endPoint y: 224, distance: 78.1
click at [802, 220] on span "npm i @privy-io/react-auth @account-kit/smart-contracts @account-kit/infra @aa-…" at bounding box center [719, 215] width 374 height 9
copy span "@account-kit/infra"
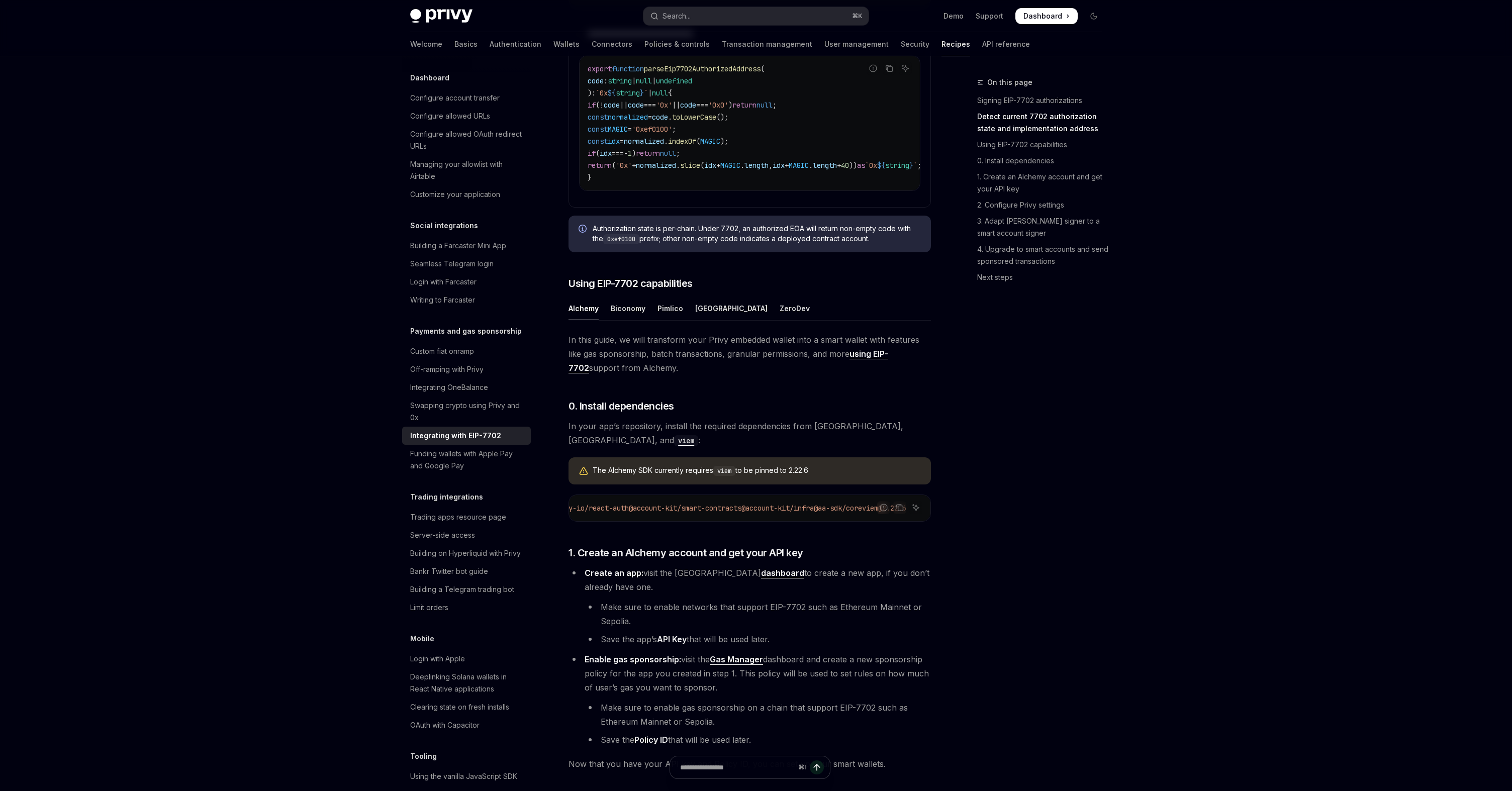
scroll to position [748, 0]
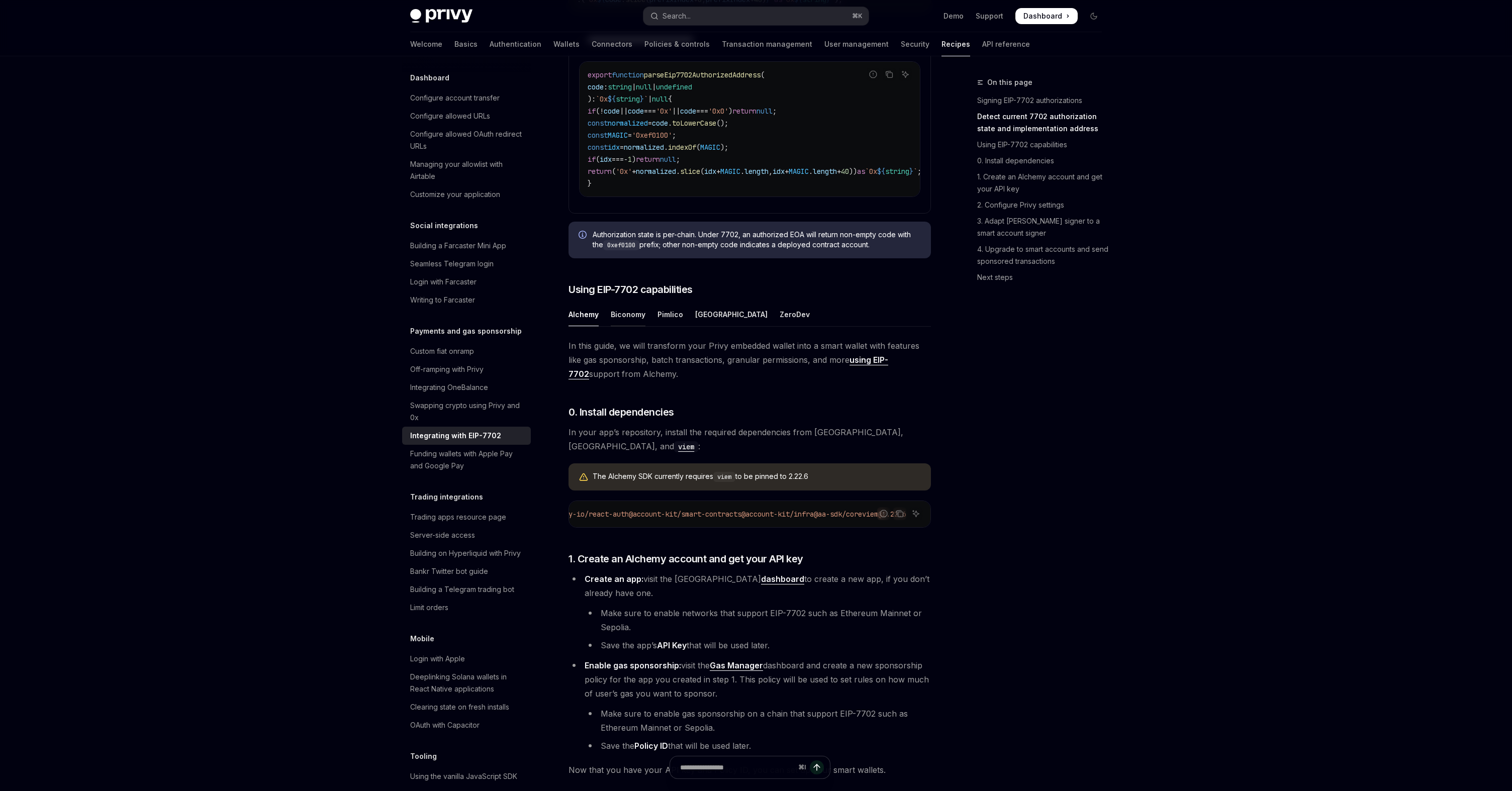
click at [632, 326] on div "Biconomy" at bounding box center [628, 314] width 35 height 24
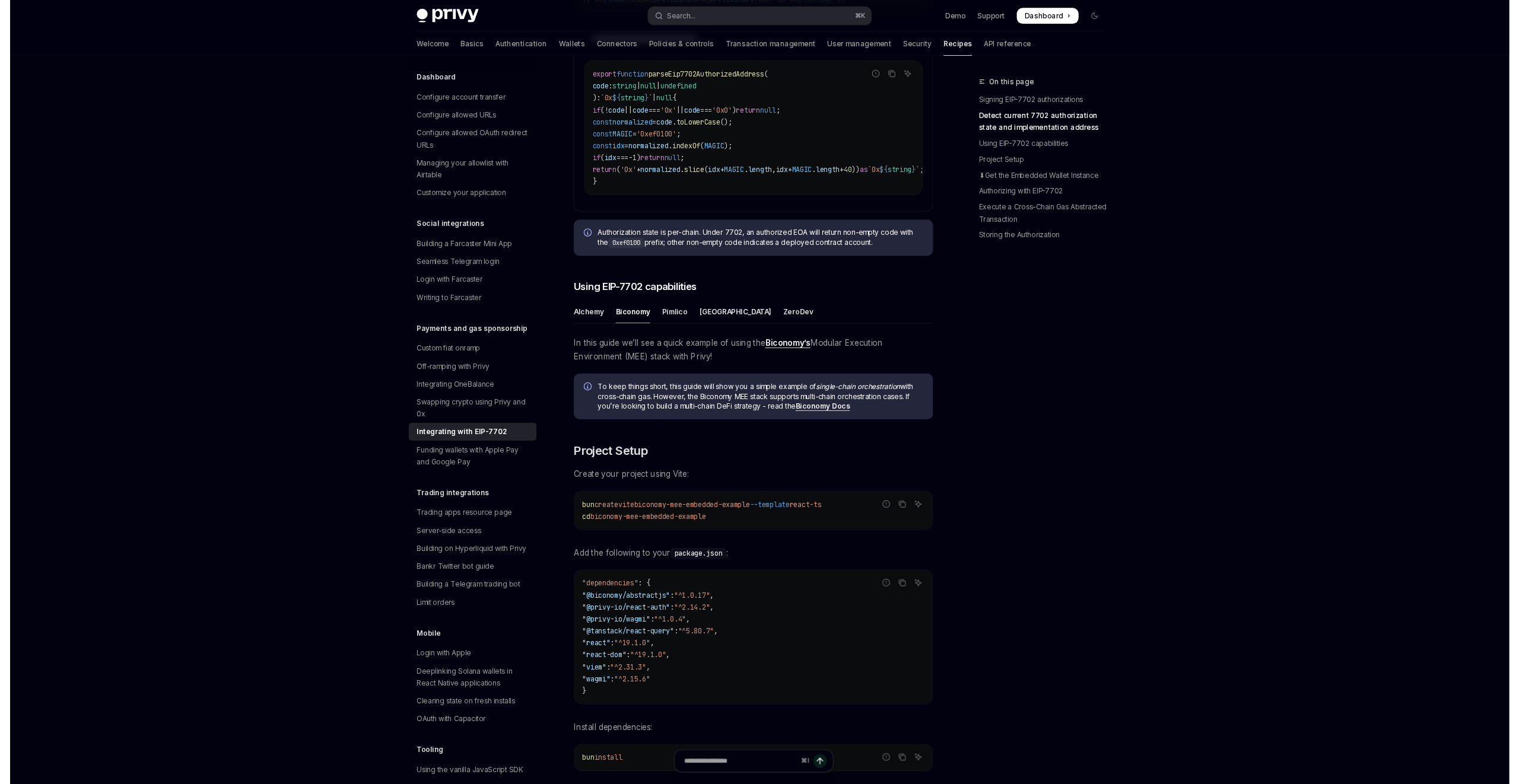
scroll to position [916, 0]
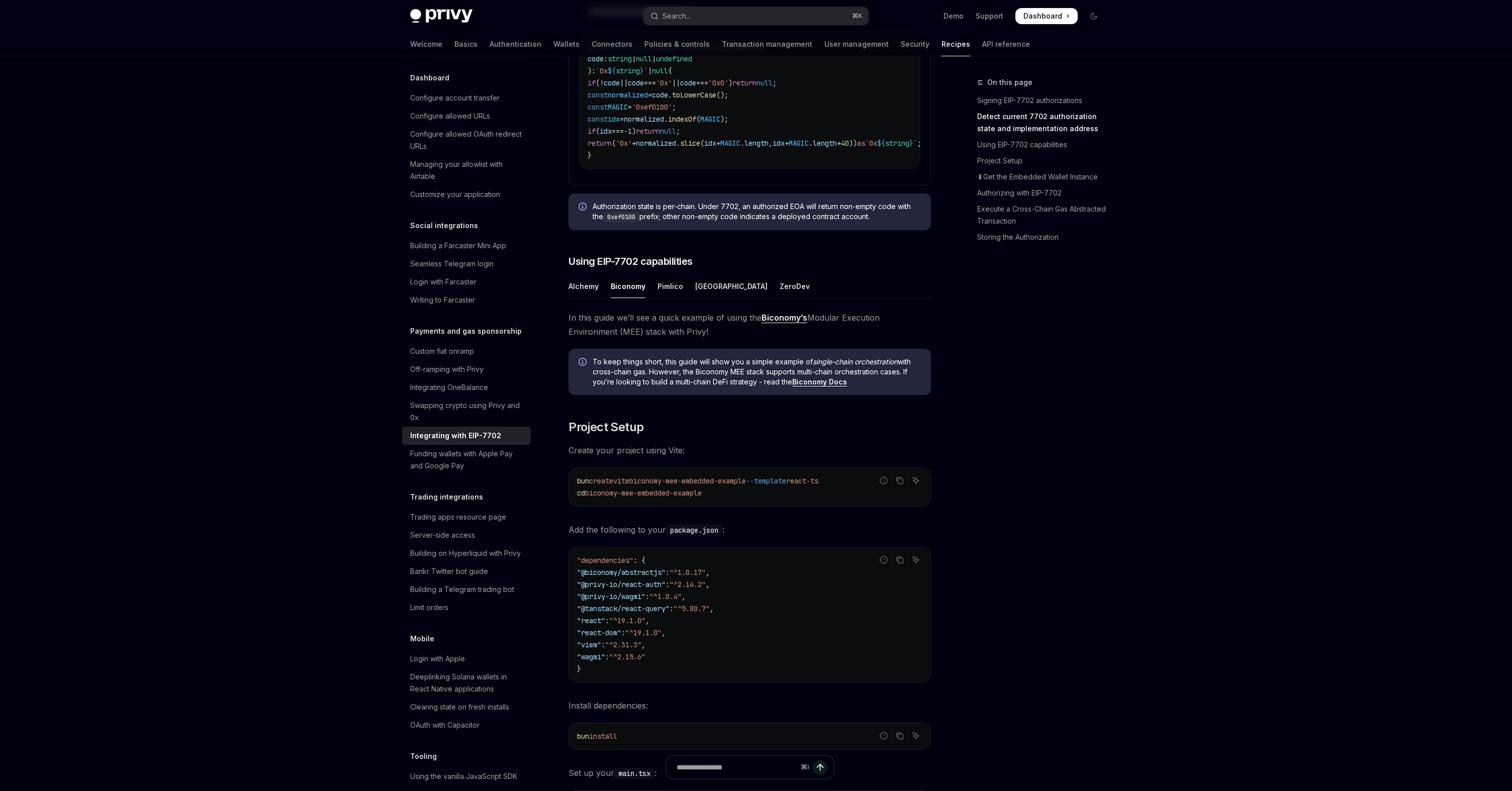
type textarea "*"
